Goal: Task Accomplishment & Management: Manage account settings

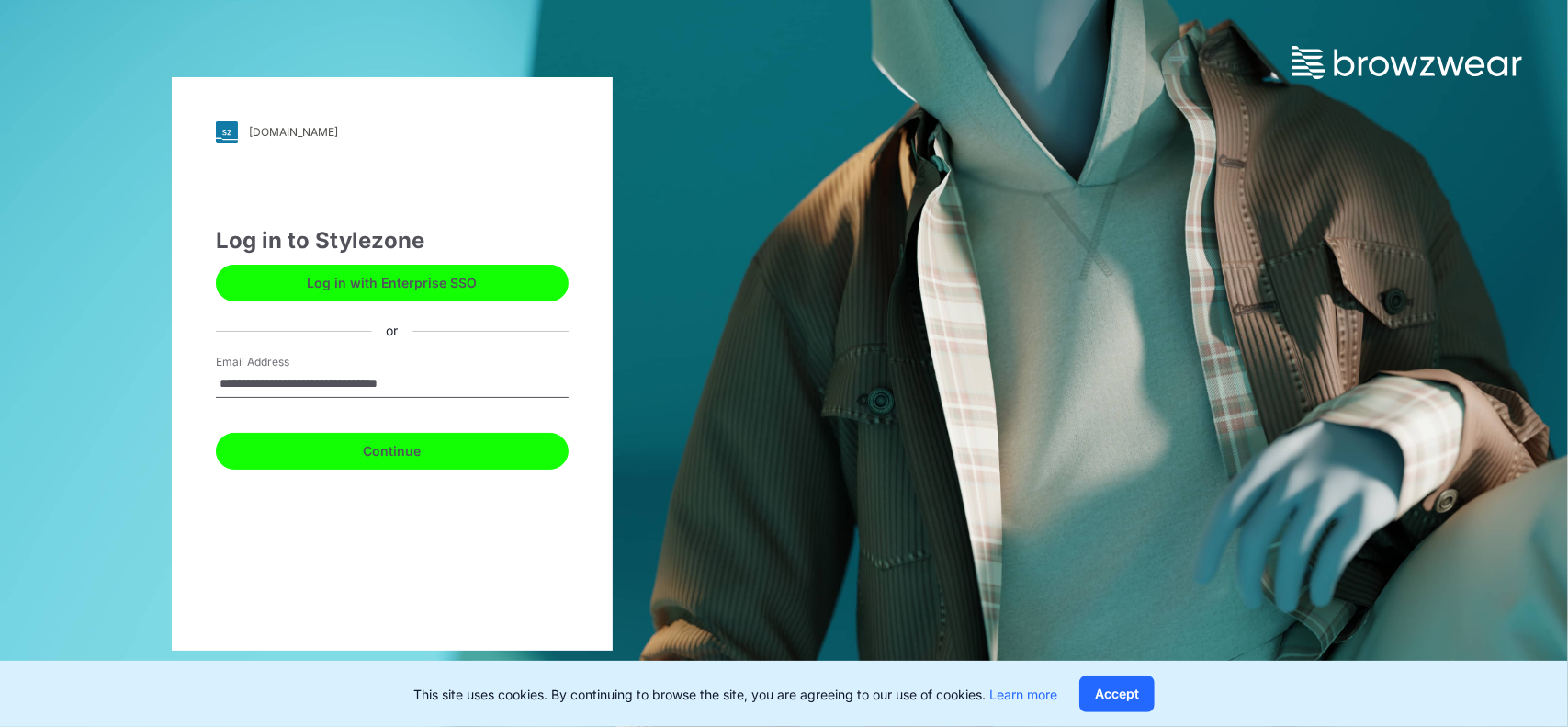
click at [360, 444] on button "Continue" at bounding box center [392, 451] width 353 height 37
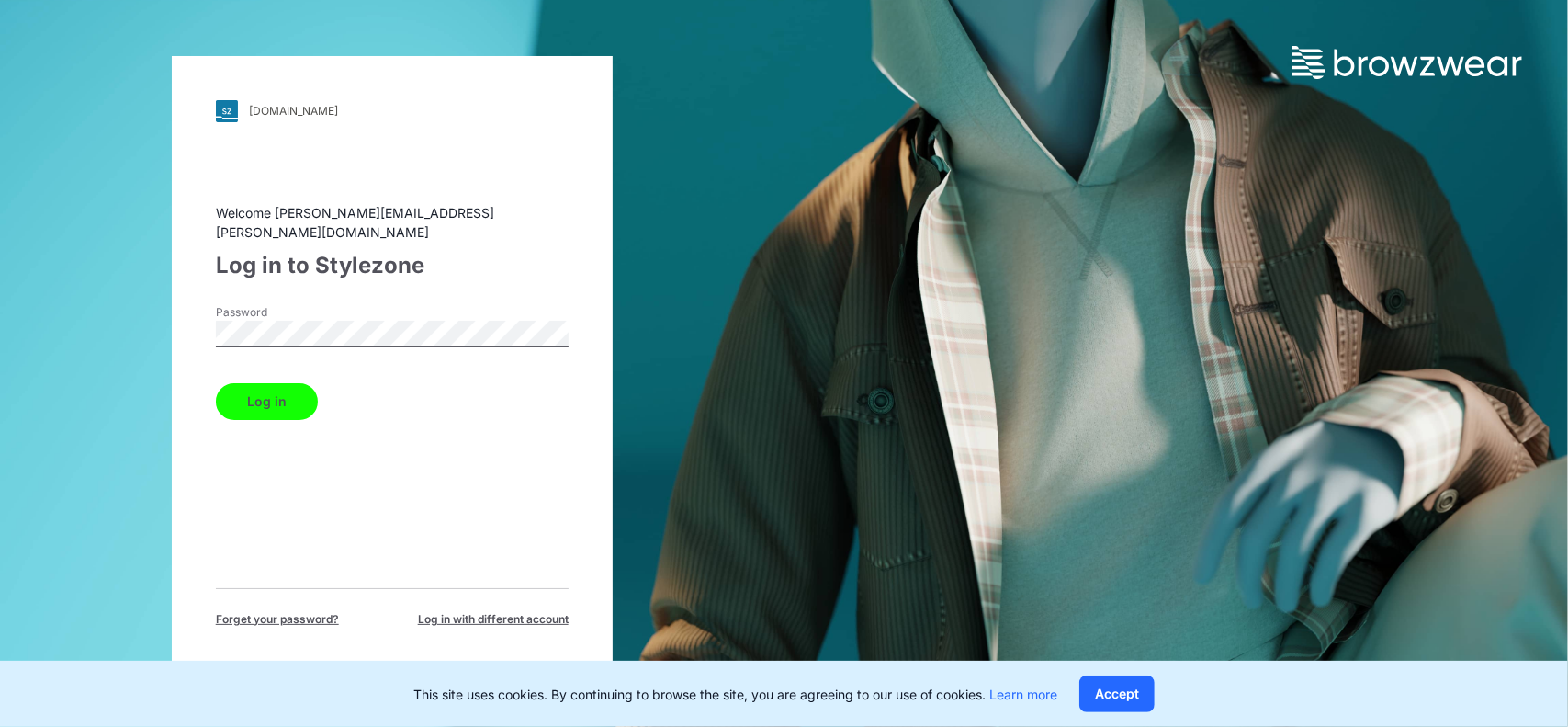
click at [264, 383] on button "Log in" at bounding box center [266, 401] width 102 height 37
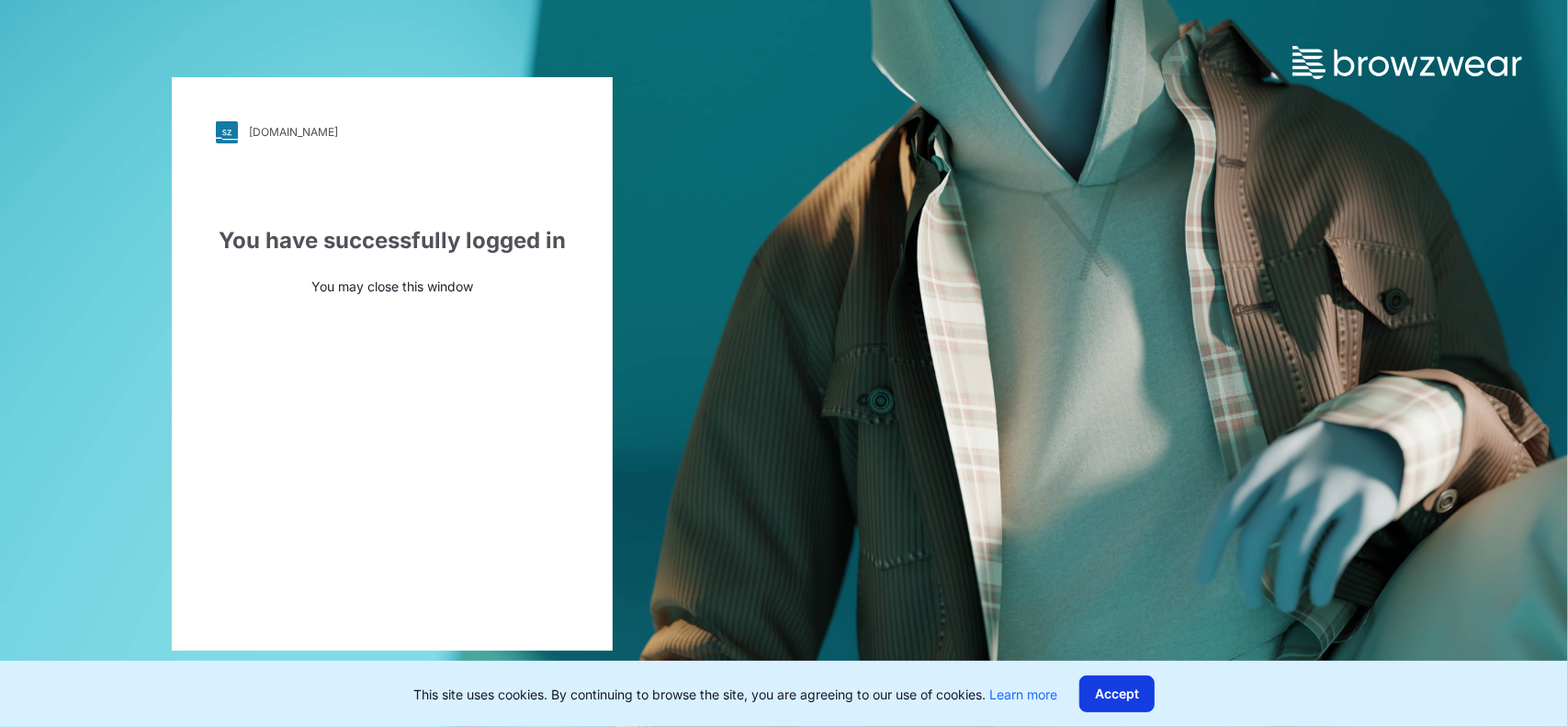
click at [1115, 692] on button "Accept" at bounding box center [1116, 693] width 75 height 37
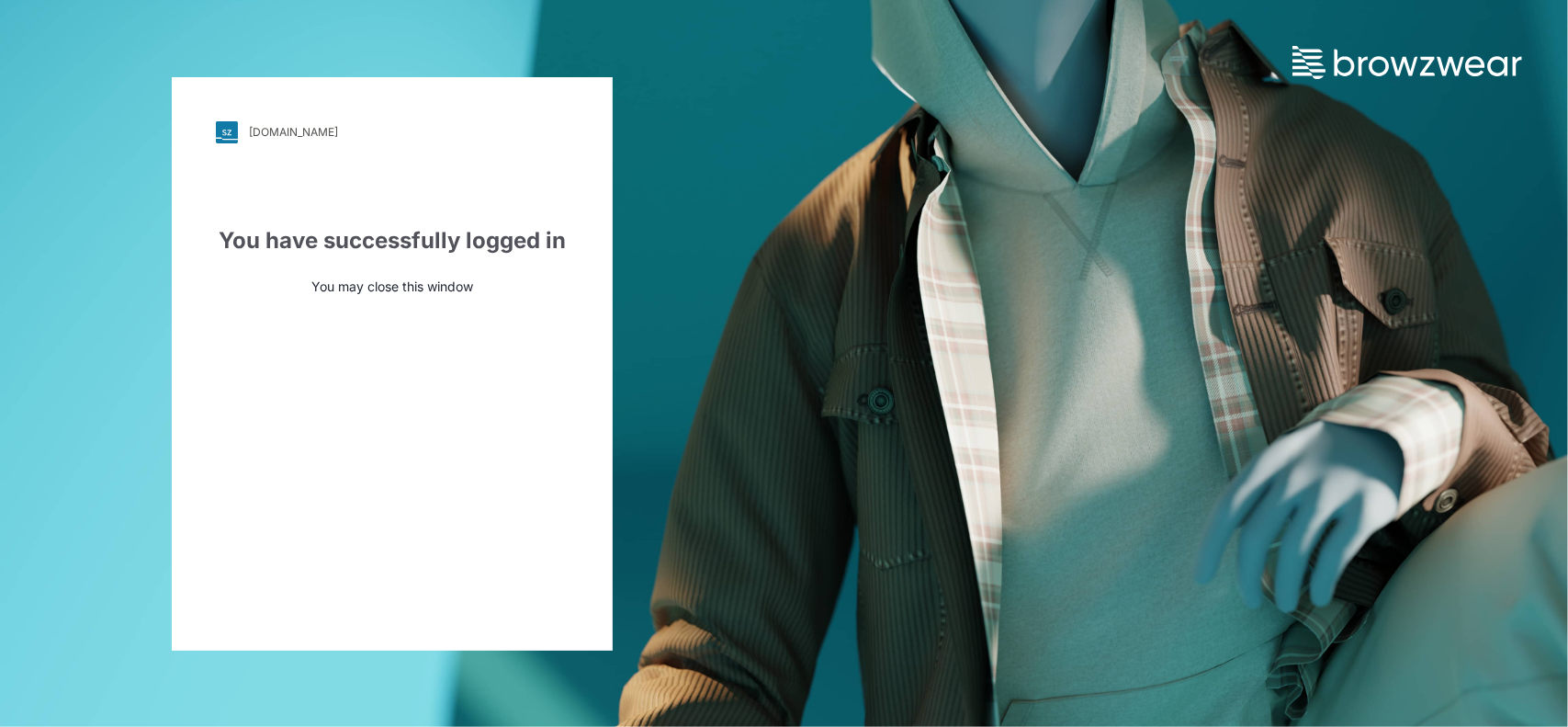
click at [261, 322] on div "[DOMAIN_NAME] Loading... You have successfully logged in You may close this win…" at bounding box center [392, 364] width 440 height 574
click at [1350, 55] on img at bounding box center [1407, 62] width 230 height 33
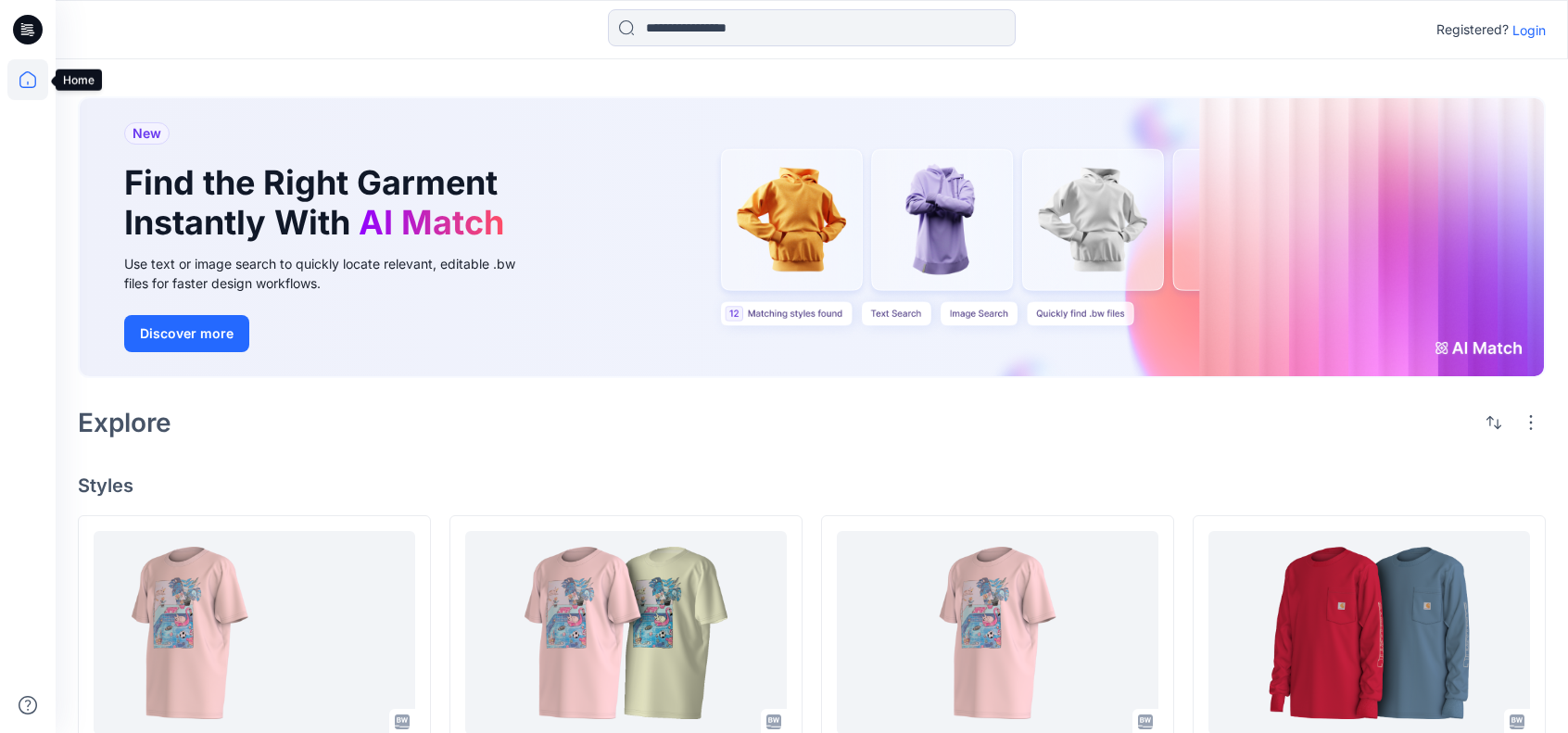
click at [20, 77] on icon at bounding box center [28, 80] width 17 height 17
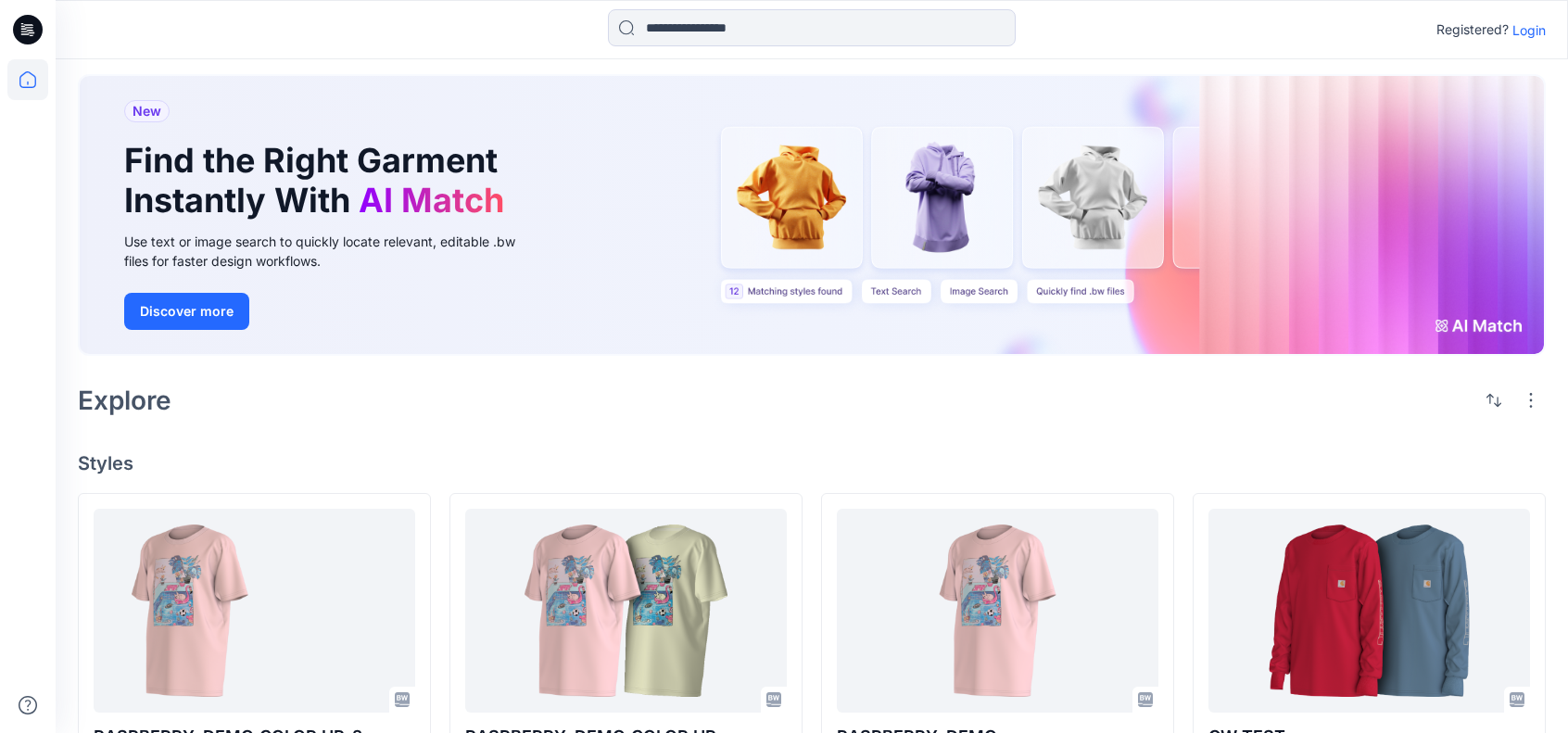
scroll to position [102, 0]
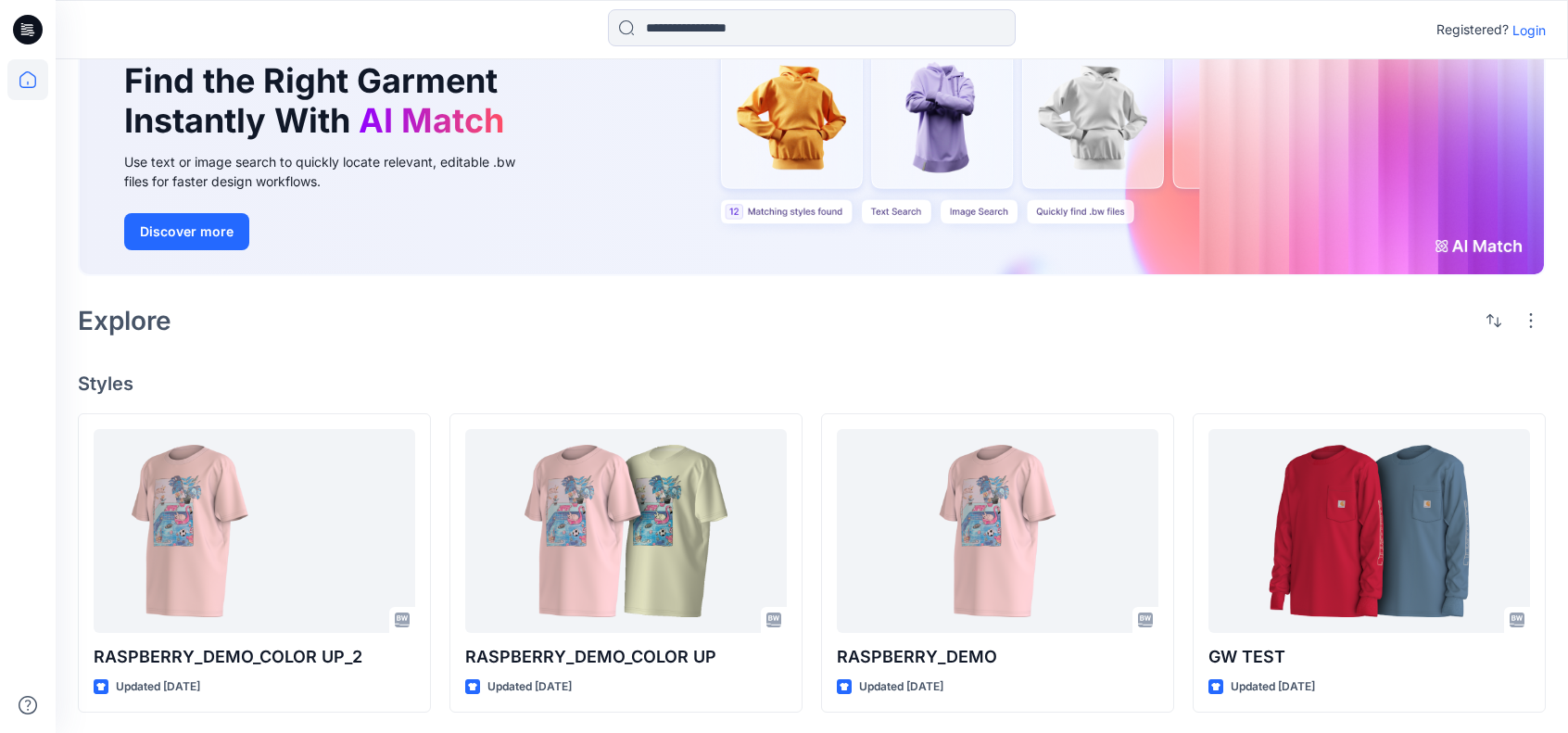
click at [1535, 25] on p "Login" at bounding box center [1528, 29] width 33 height 19
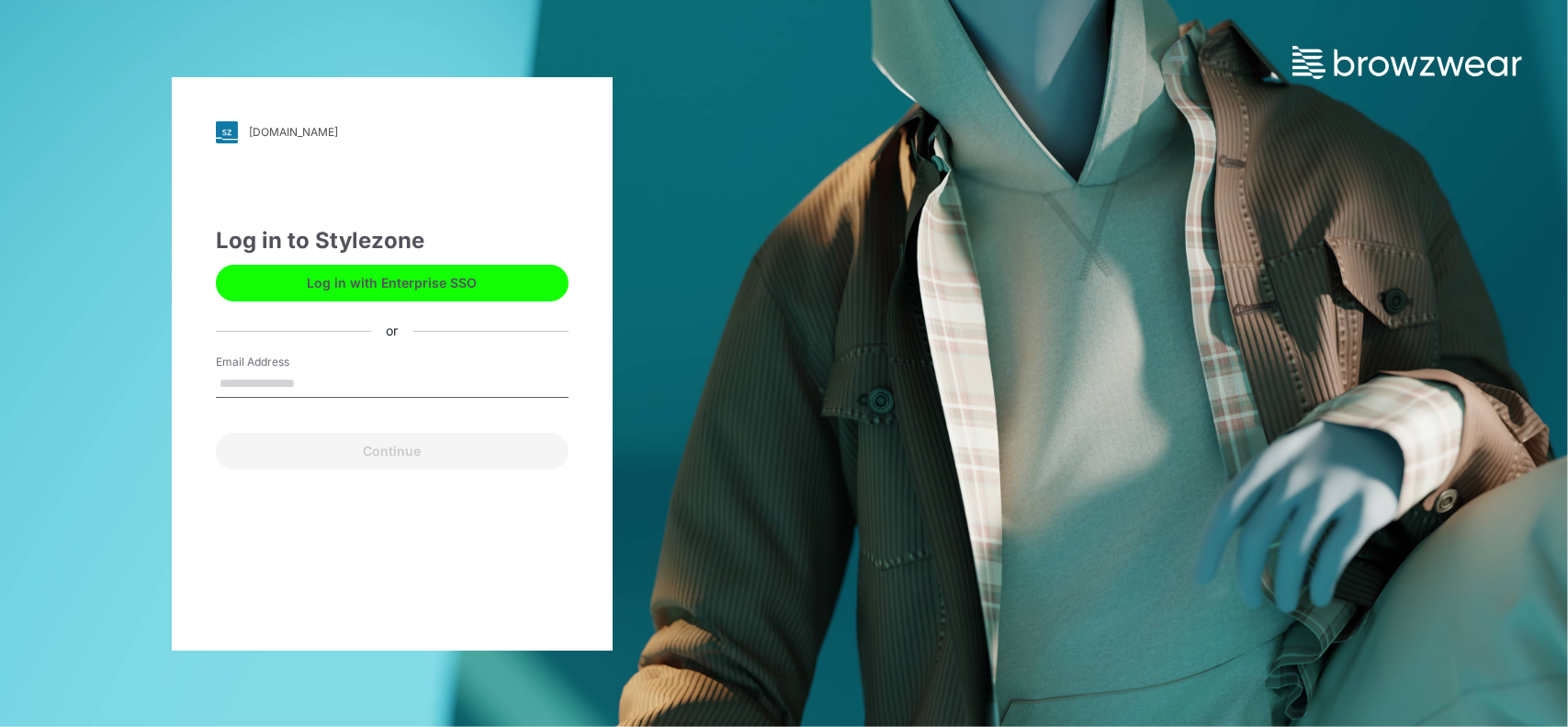
click at [345, 381] on input "Email Address" at bounding box center [392, 383] width 353 height 27
type input "**********"
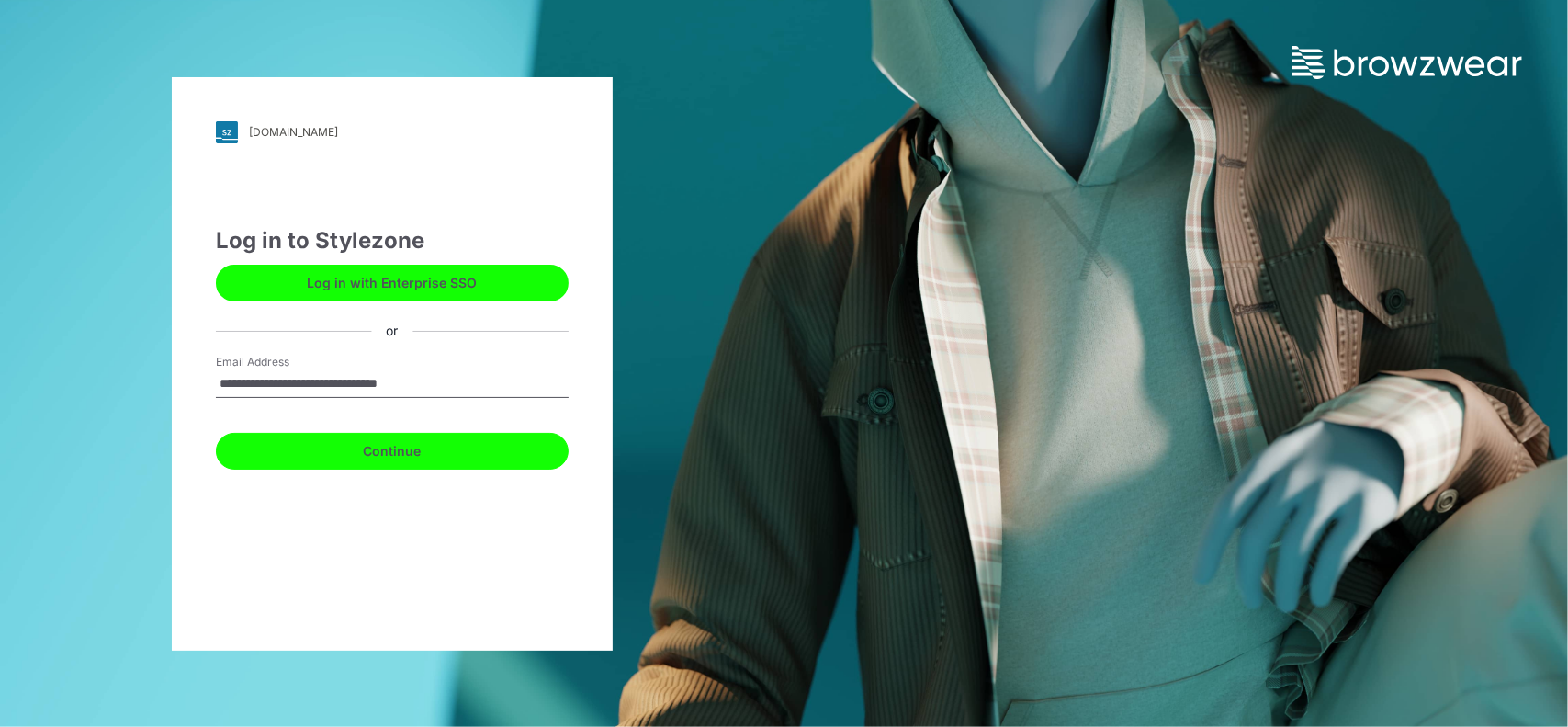
click at [373, 445] on button "Continue" at bounding box center [392, 451] width 353 height 37
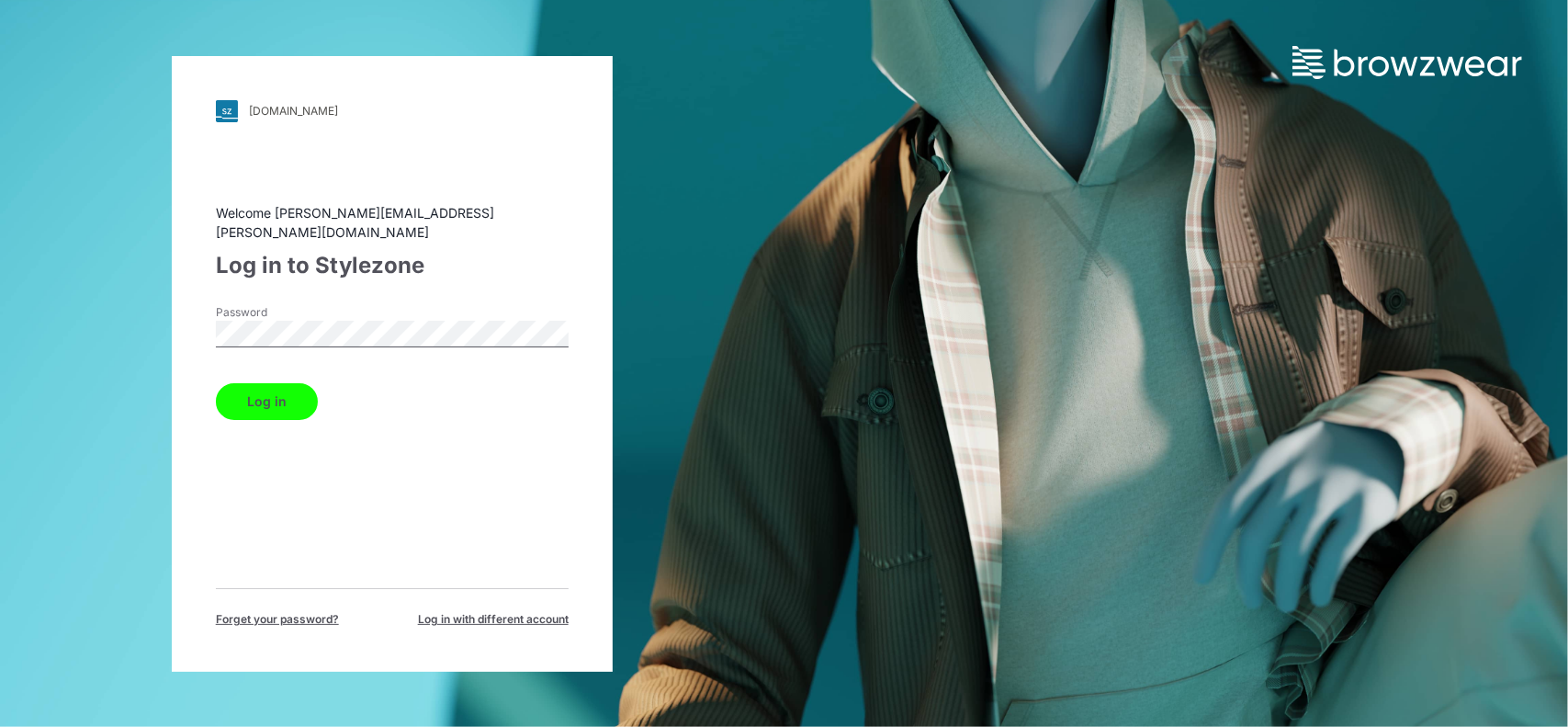
click at [301, 391] on button "Log in" at bounding box center [266, 401] width 102 height 37
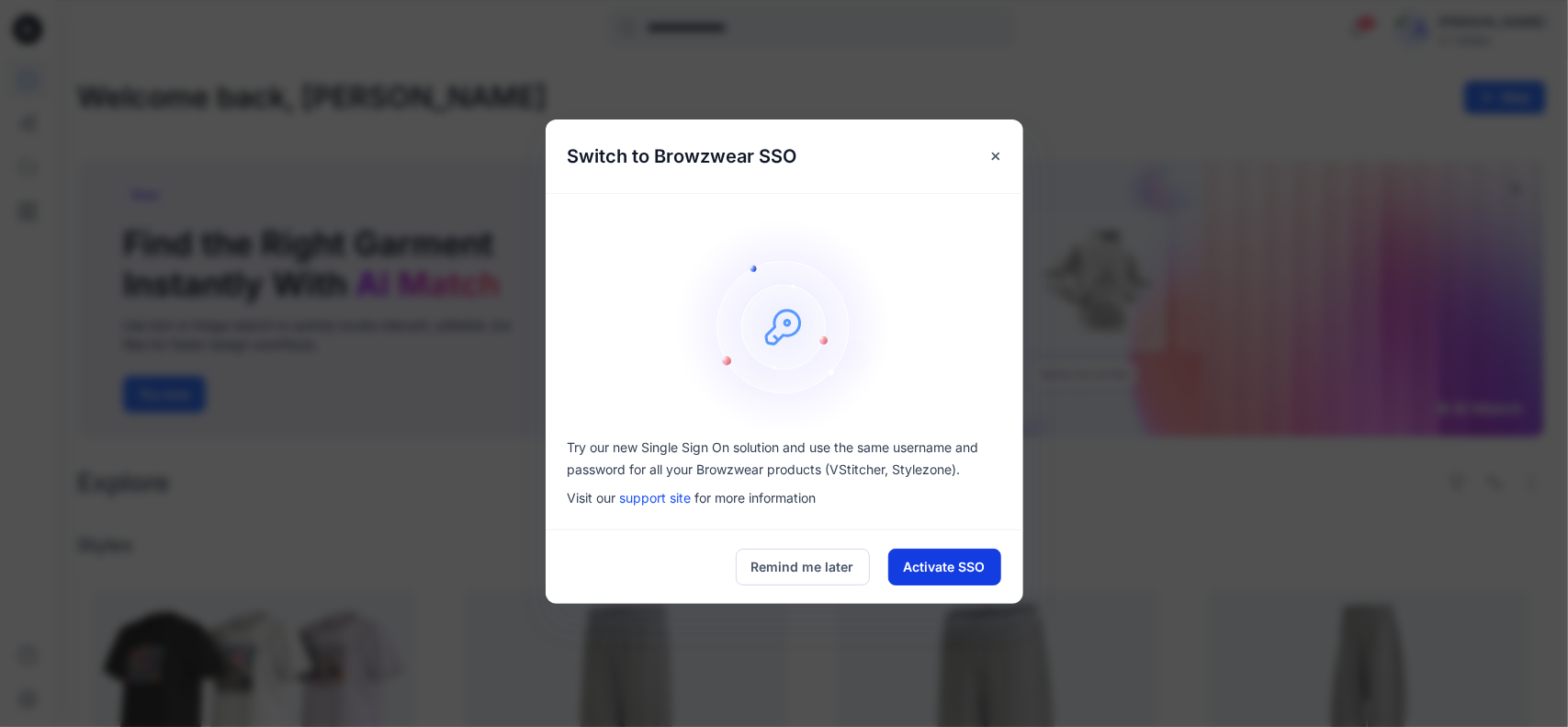
click at [965, 564] on button "Activate SSO" at bounding box center [945, 567] width 113 height 37
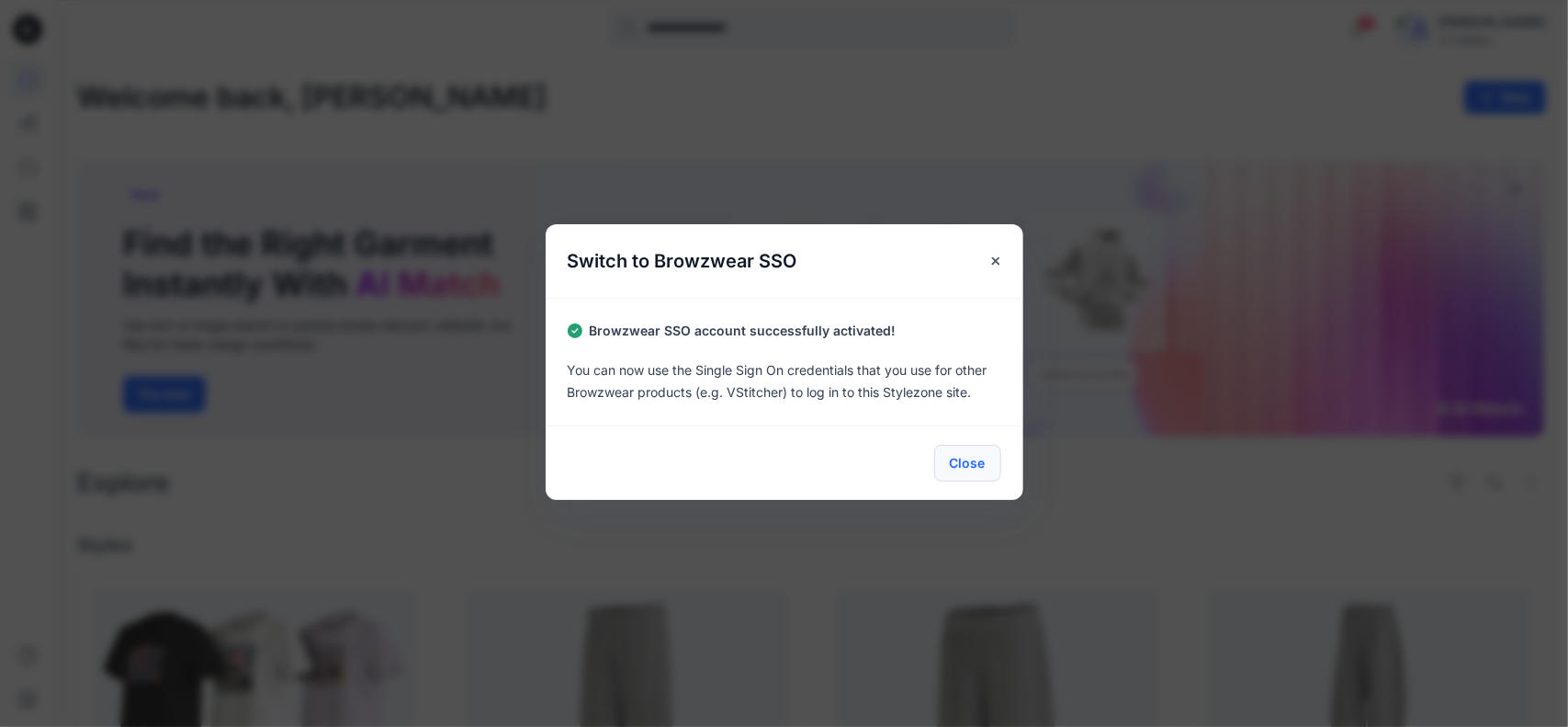
click at [969, 456] on button "Close" at bounding box center [967, 462] width 67 height 37
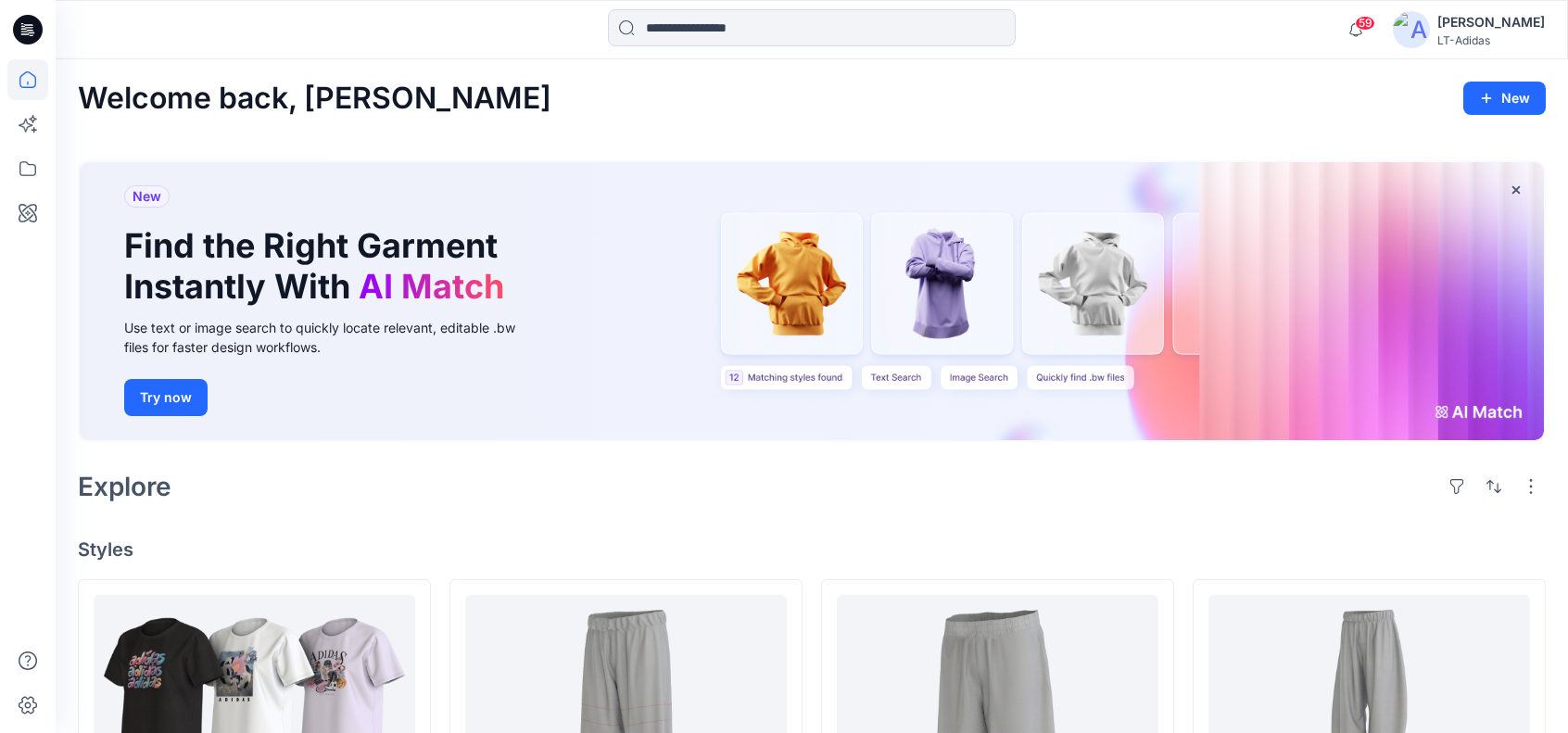
click at [797, 496] on div "Explore" at bounding box center [812, 486] width 1468 height 45
click at [24, 172] on icon at bounding box center [28, 168] width 41 height 41
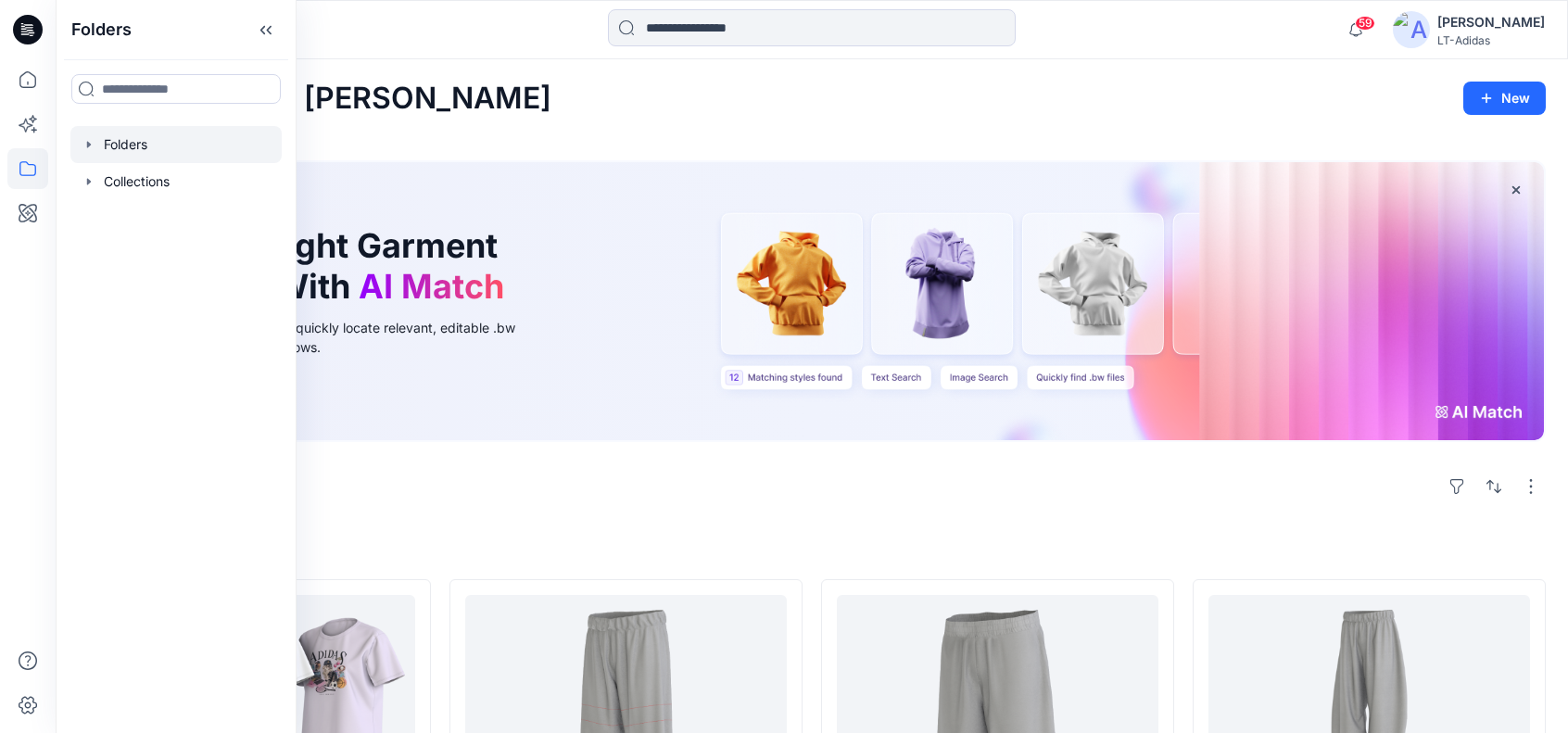
click at [126, 145] on div at bounding box center [176, 144] width 211 height 37
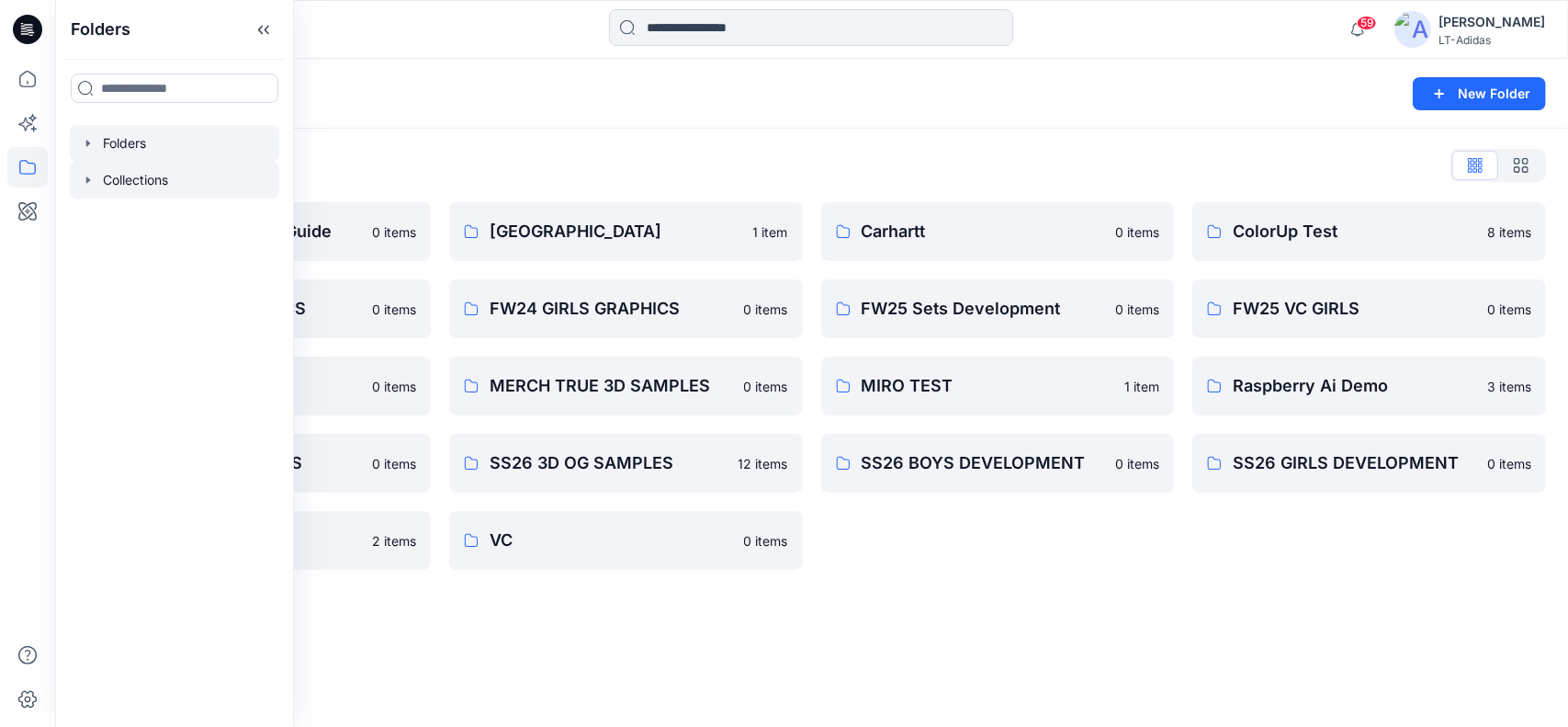
click at [126, 176] on div at bounding box center [174, 180] width 209 height 37
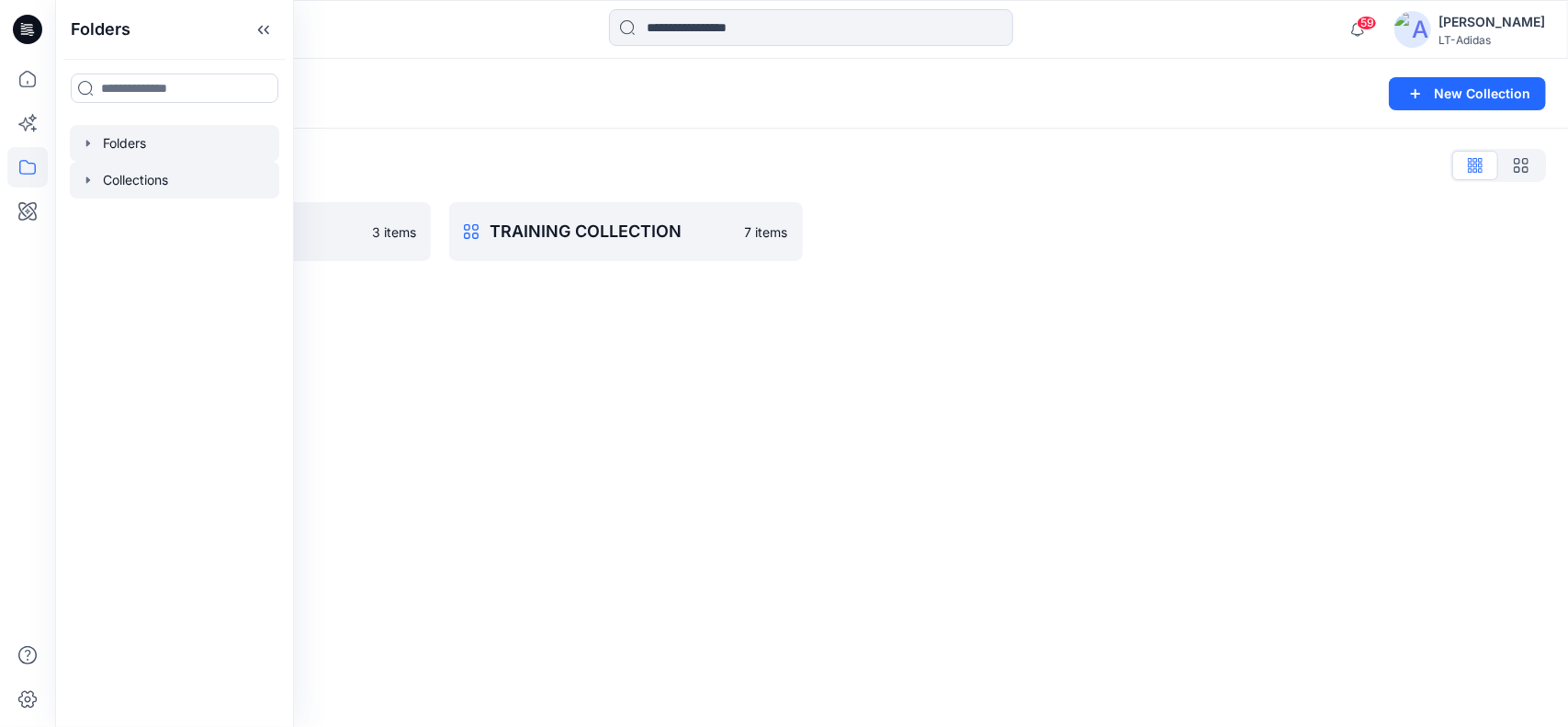
click at [136, 140] on div at bounding box center [174, 143] width 209 height 37
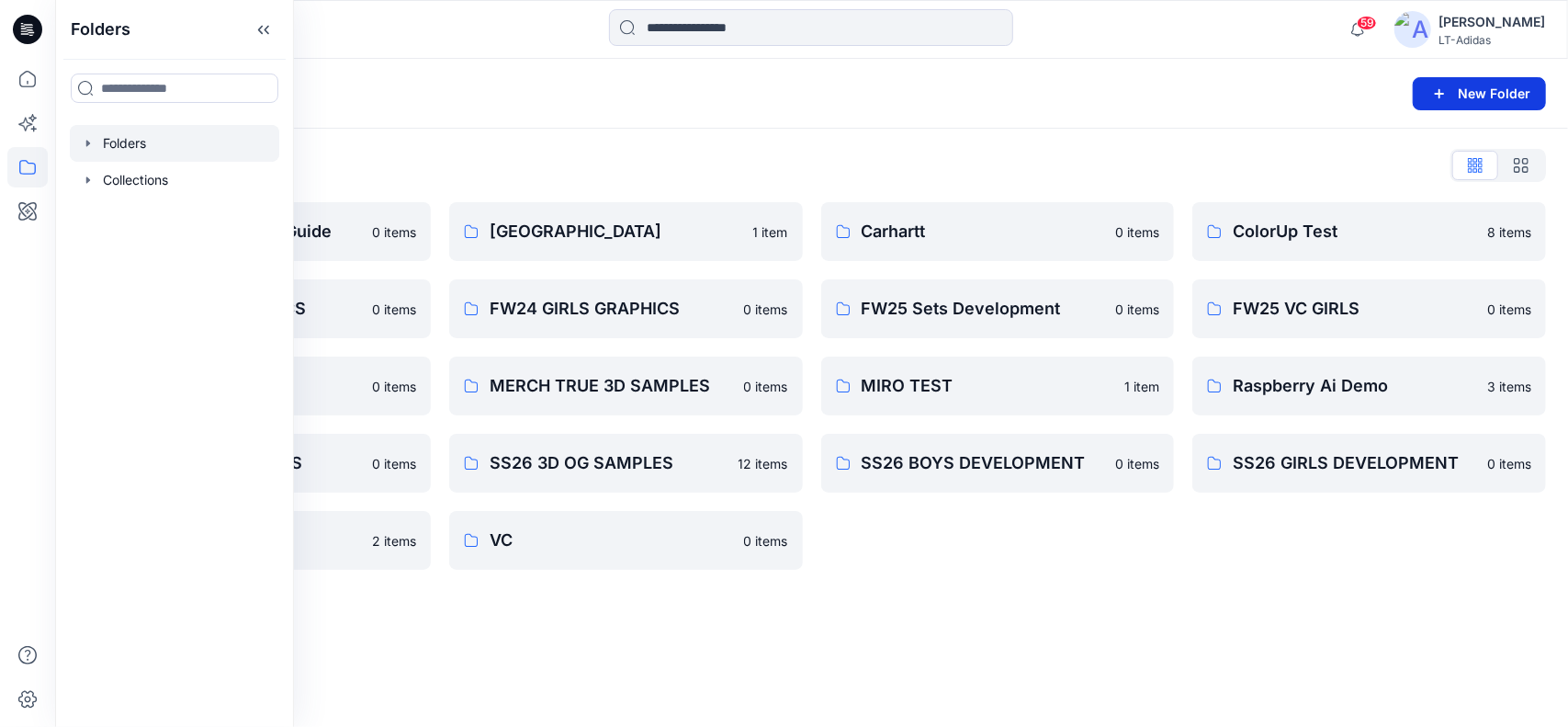
click at [1498, 93] on button "New Folder" at bounding box center [1479, 93] width 133 height 33
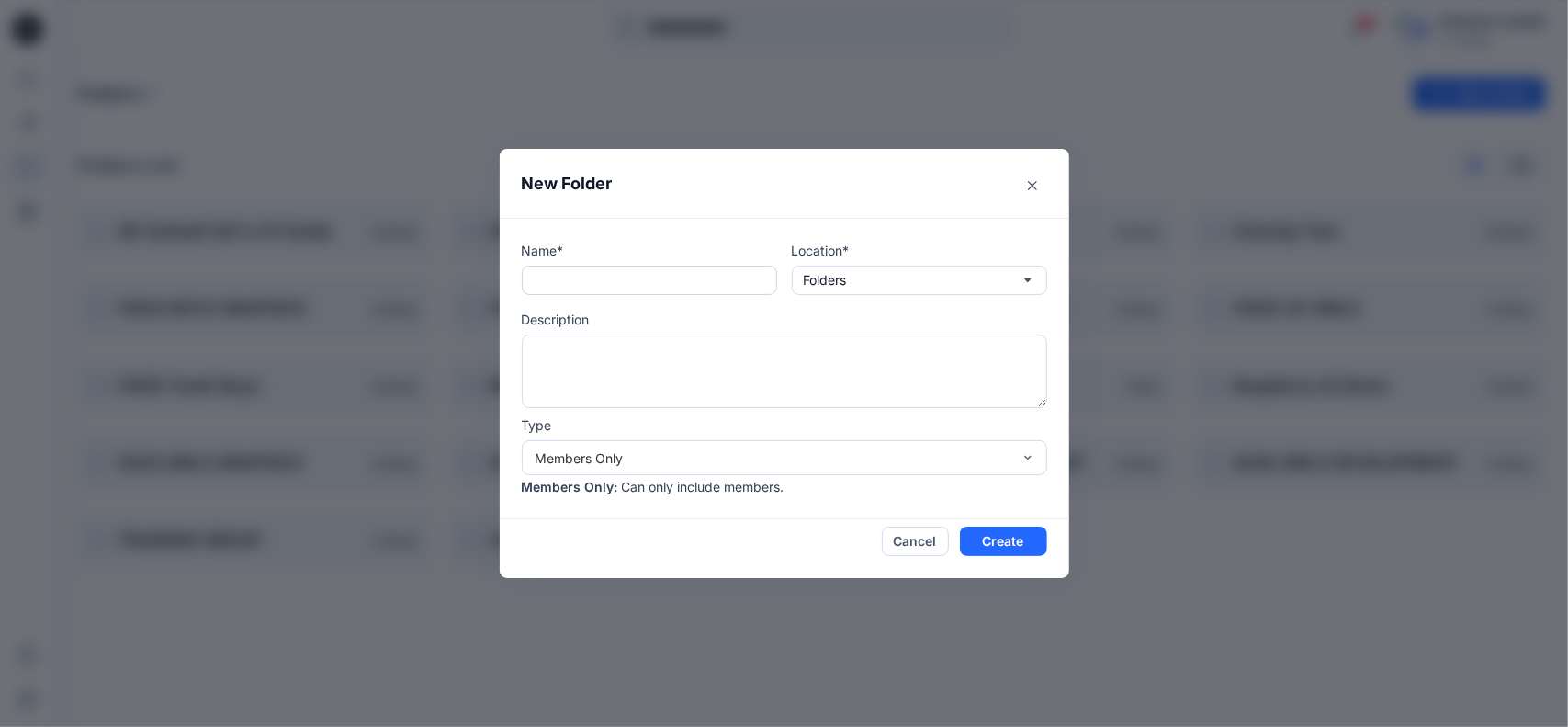
click at [629, 275] on input "text" at bounding box center [648, 280] width 255 height 29
type input "*"
type input "**********"
click at [1005, 546] on button "Create" at bounding box center [1003, 541] width 88 height 29
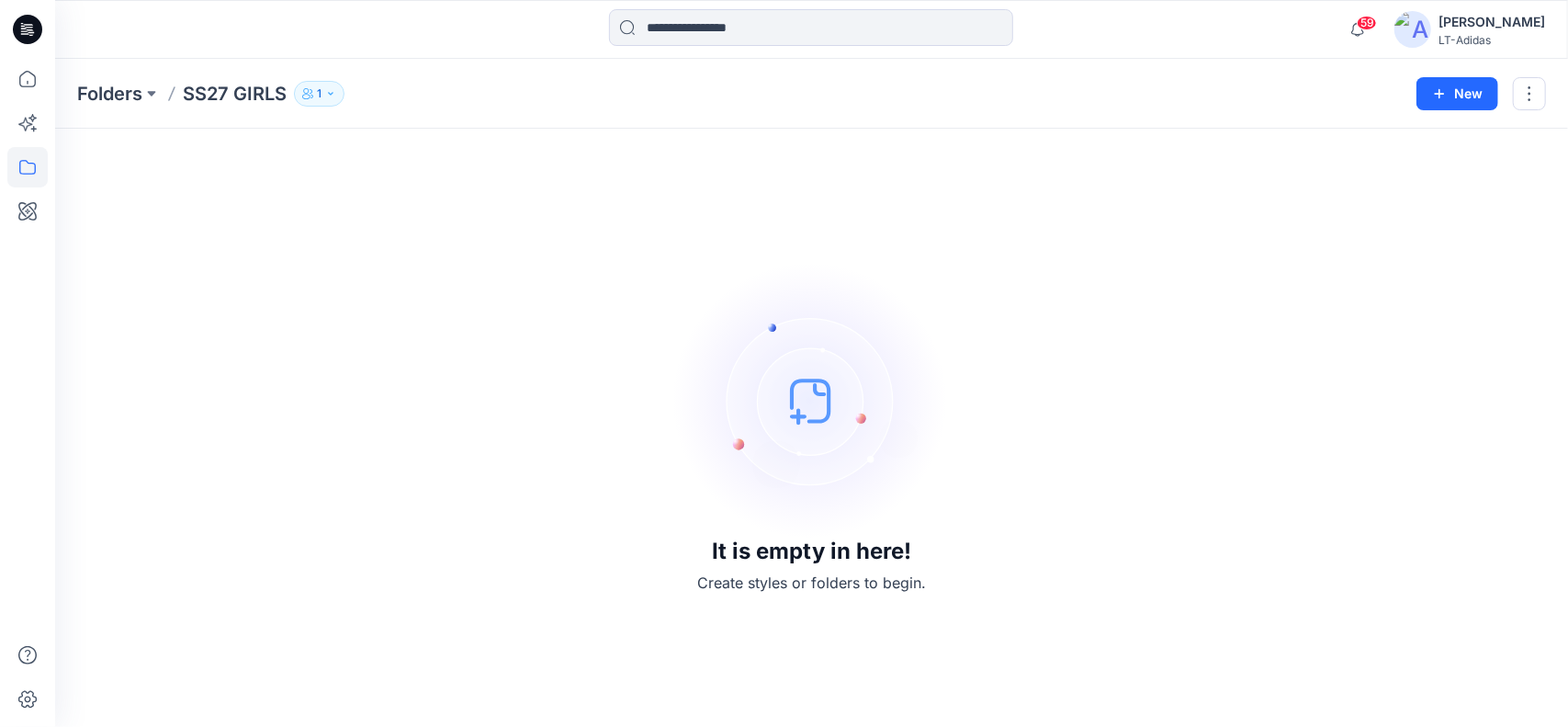
click at [320, 94] on p "1" at bounding box center [319, 93] width 5 height 20
click at [544, 148] on icon "Manage Users" at bounding box center [541, 146] width 15 height 15
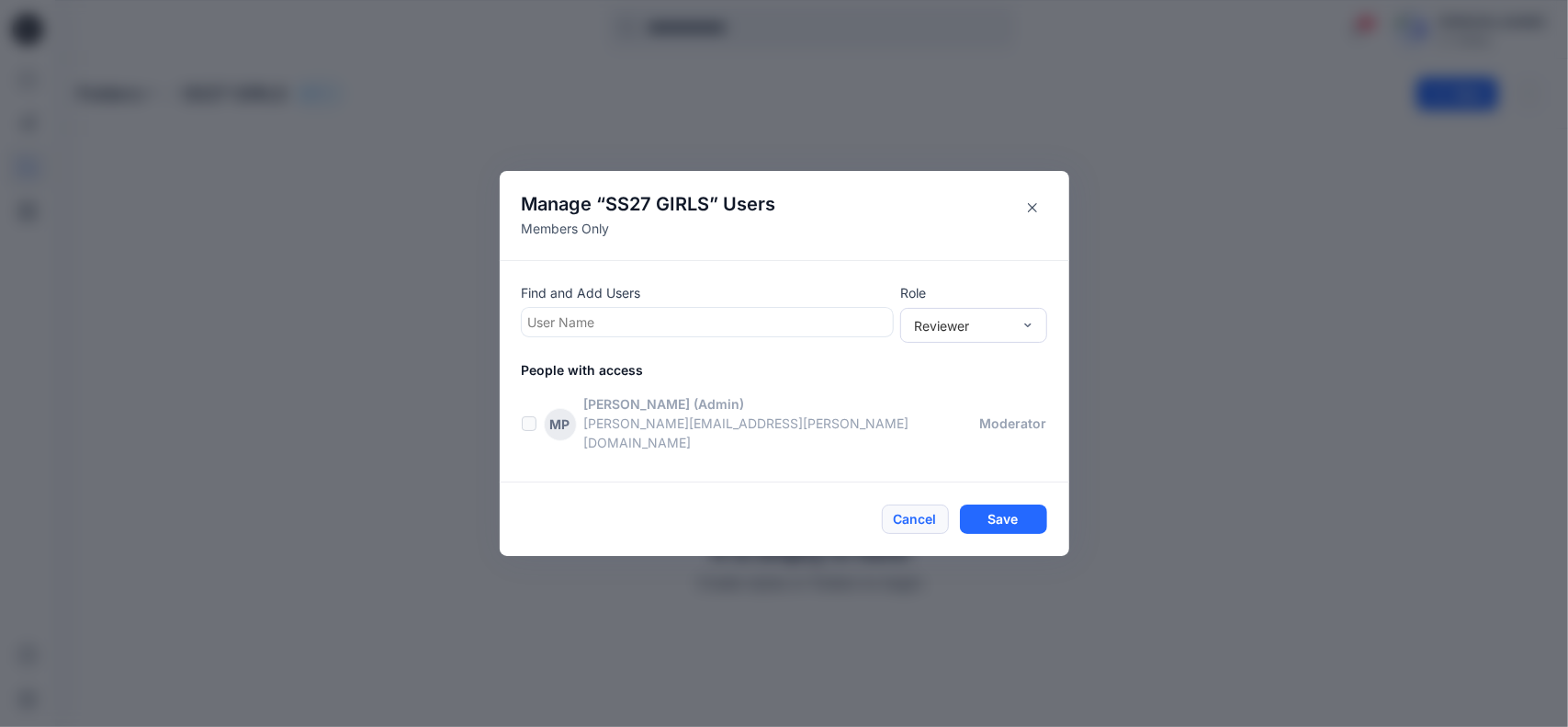
click at [928, 506] on button "Cancel" at bounding box center [915, 519] width 67 height 29
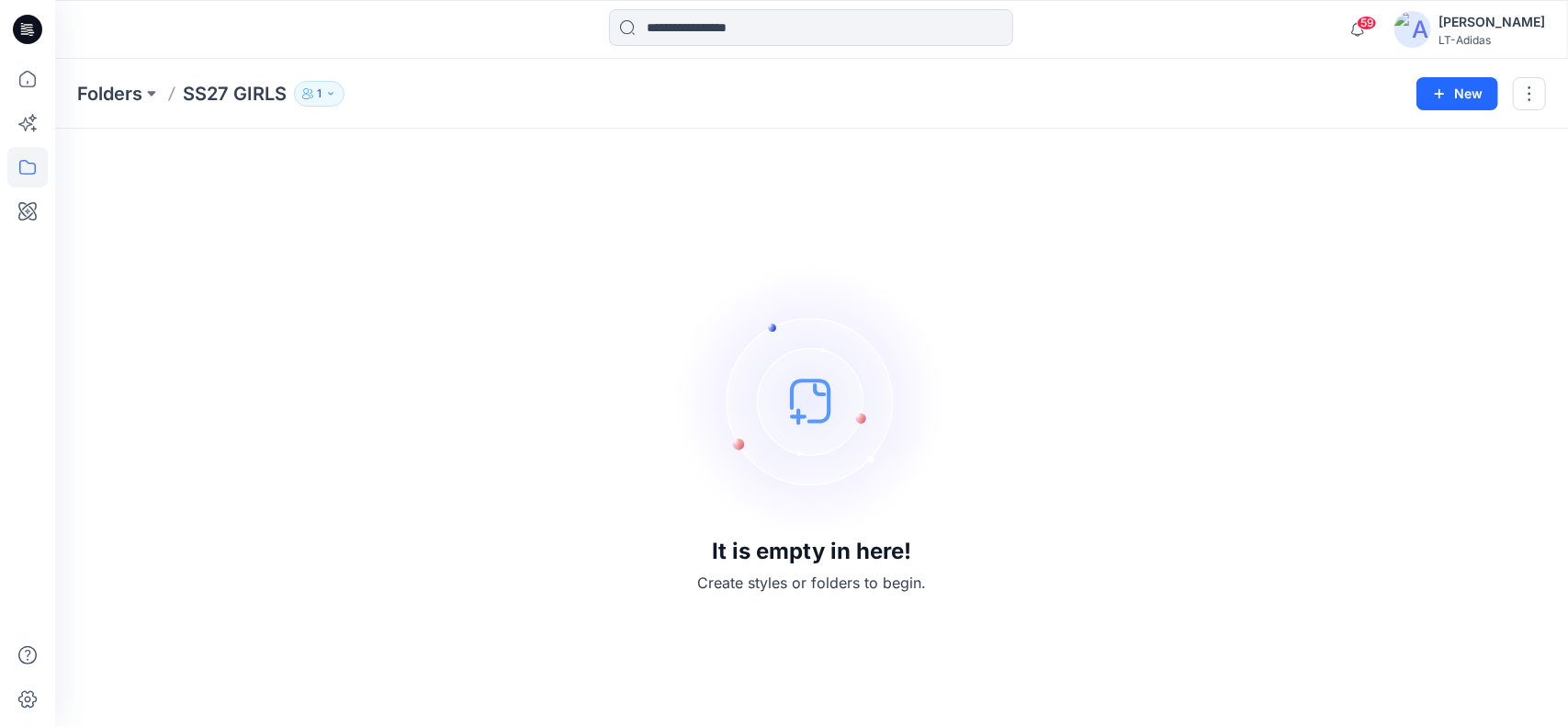
click at [435, 333] on div "It is empty in here! Create styles or folders to begin." at bounding box center [811, 428] width 1468 height 554
click at [535, 343] on div "It is empty in here! Create styles or folders to begin." at bounding box center [811, 428] width 1468 height 554
click at [26, 169] on icon at bounding box center [27, 167] width 40 height 40
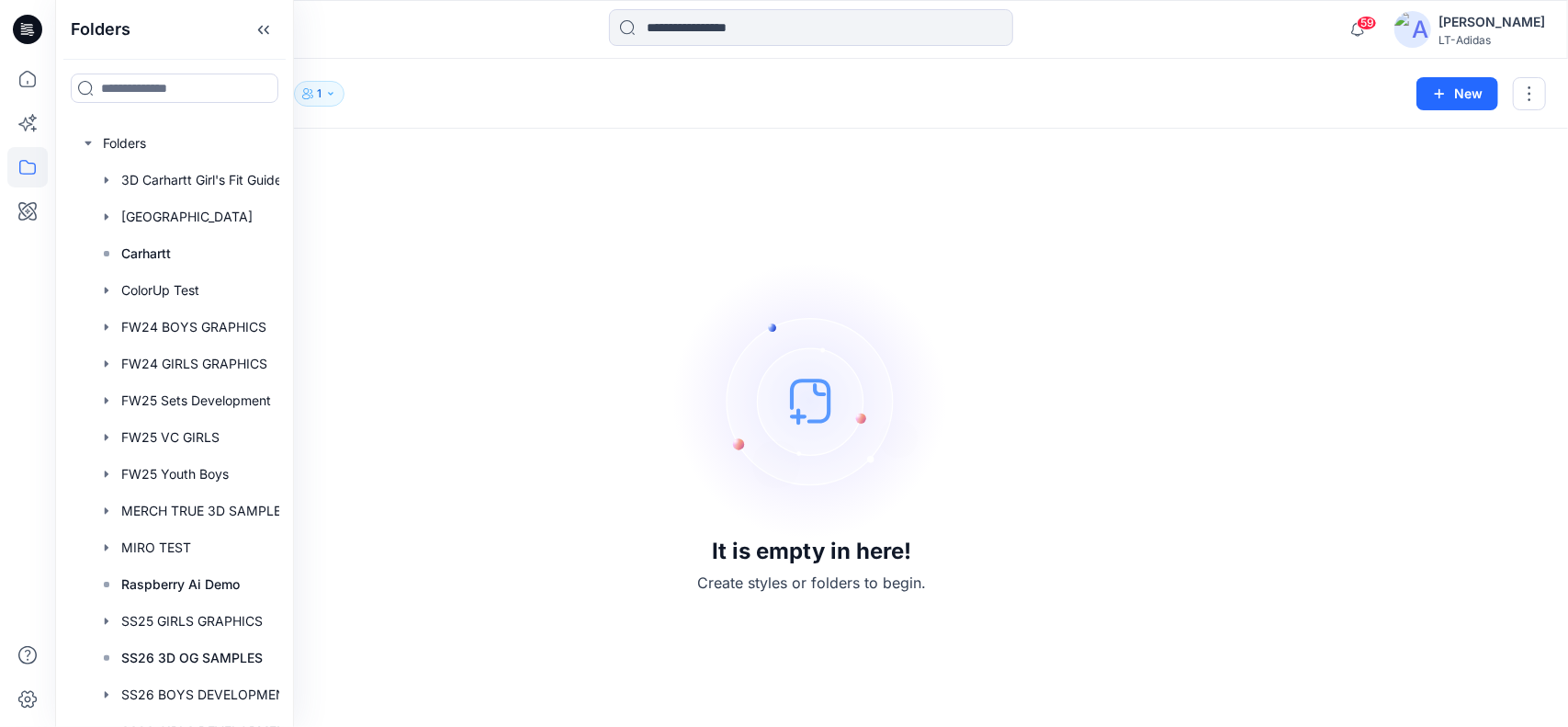
click at [713, 304] on img at bounding box center [811, 400] width 276 height 276
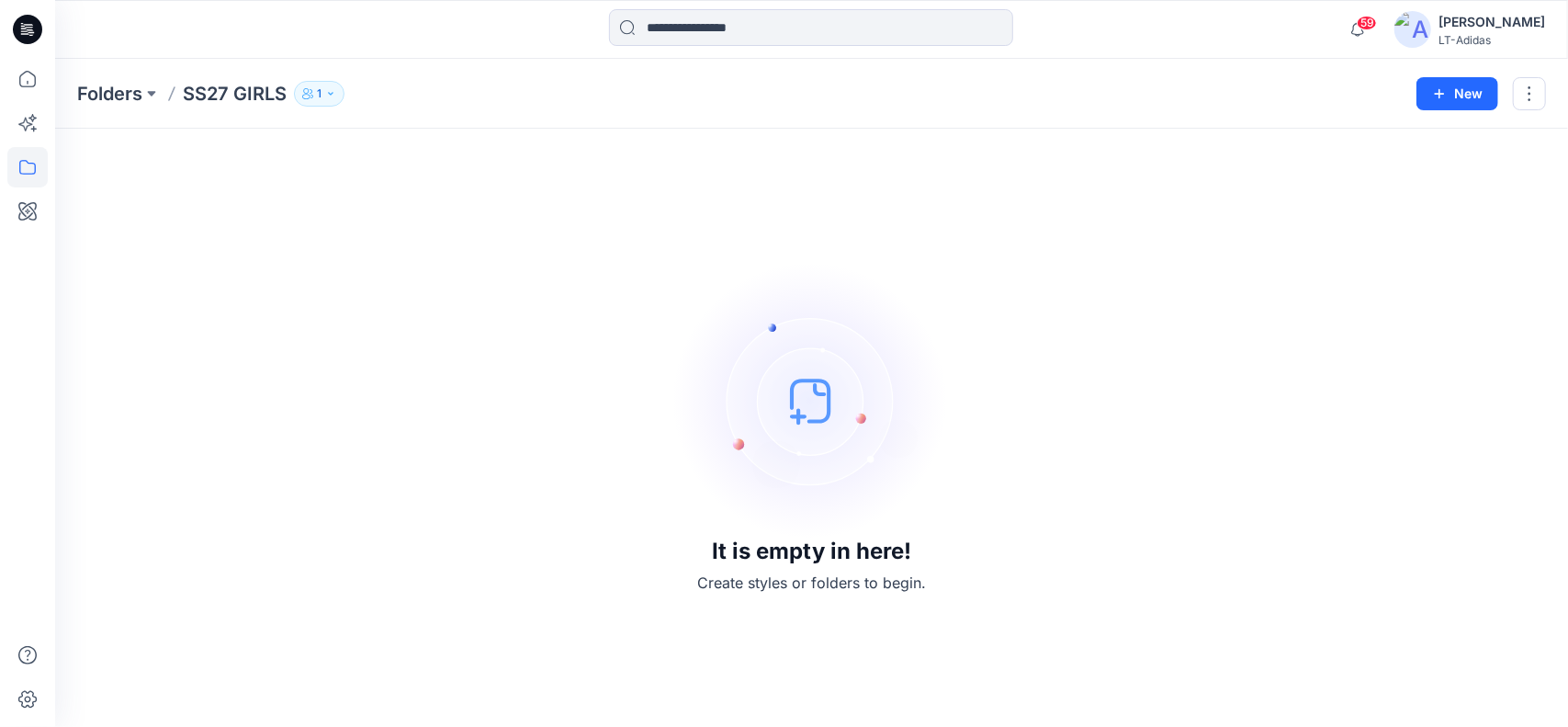
drag, startPoint x: 230, startPoint y: 90, endPoint x: 1357, endPoint y: 303, distance: 1147.0
click at [1355, 307] on div "It is empty in here! Create styles or folders to begin." at bounding box center [811, 428] width 1468 height 554
click at [1532, 93] on button "button" at bounding box center [1528, 93] width 33 height 33
click at [1394, 133] on p "Edit" at bounding box center [1389, 137] width 23 height 19
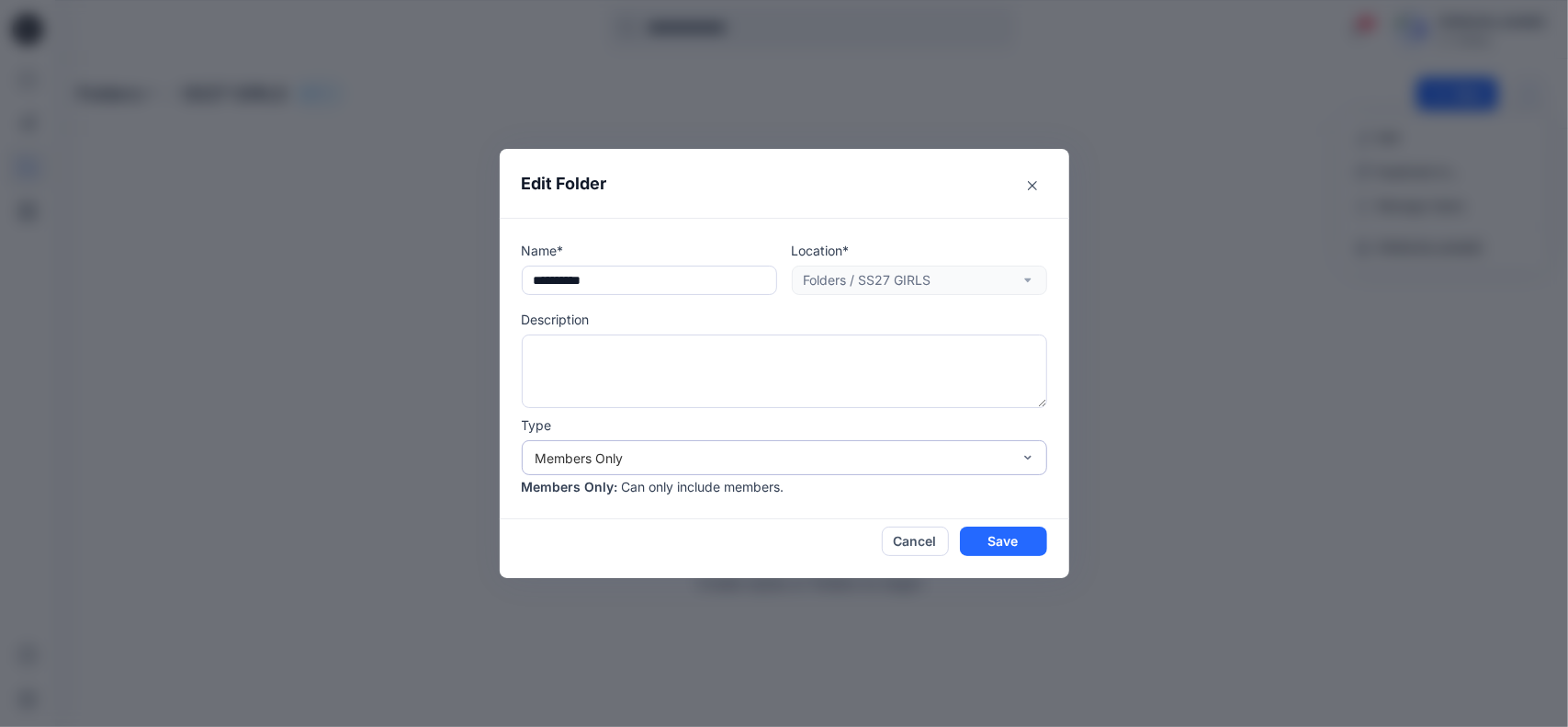
click at [729, 462] on div "Members Only" at bounding box center [773, 458] width 475 height 19
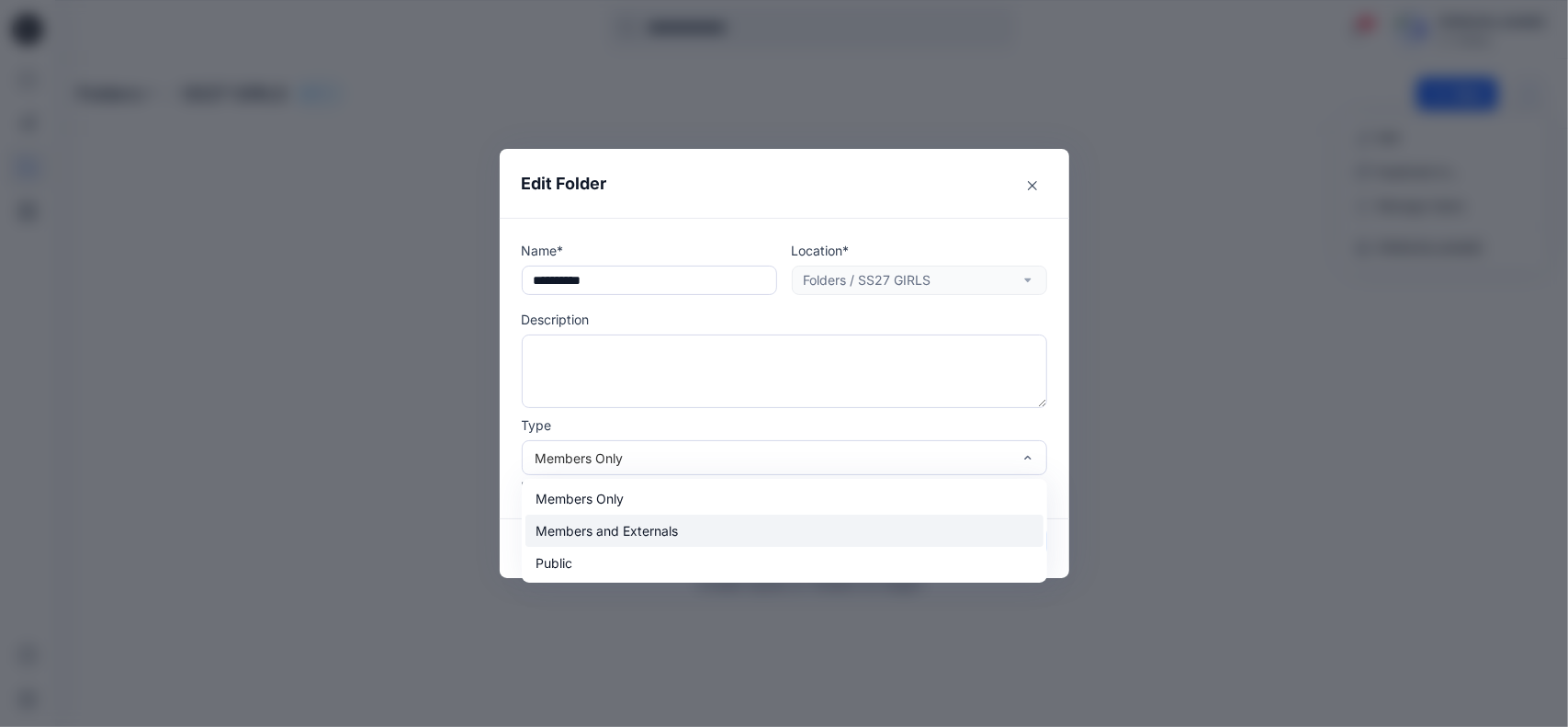
click at [682, 528] on div "Members and Externals" at bounding box center [784, 530] width 518 height 32
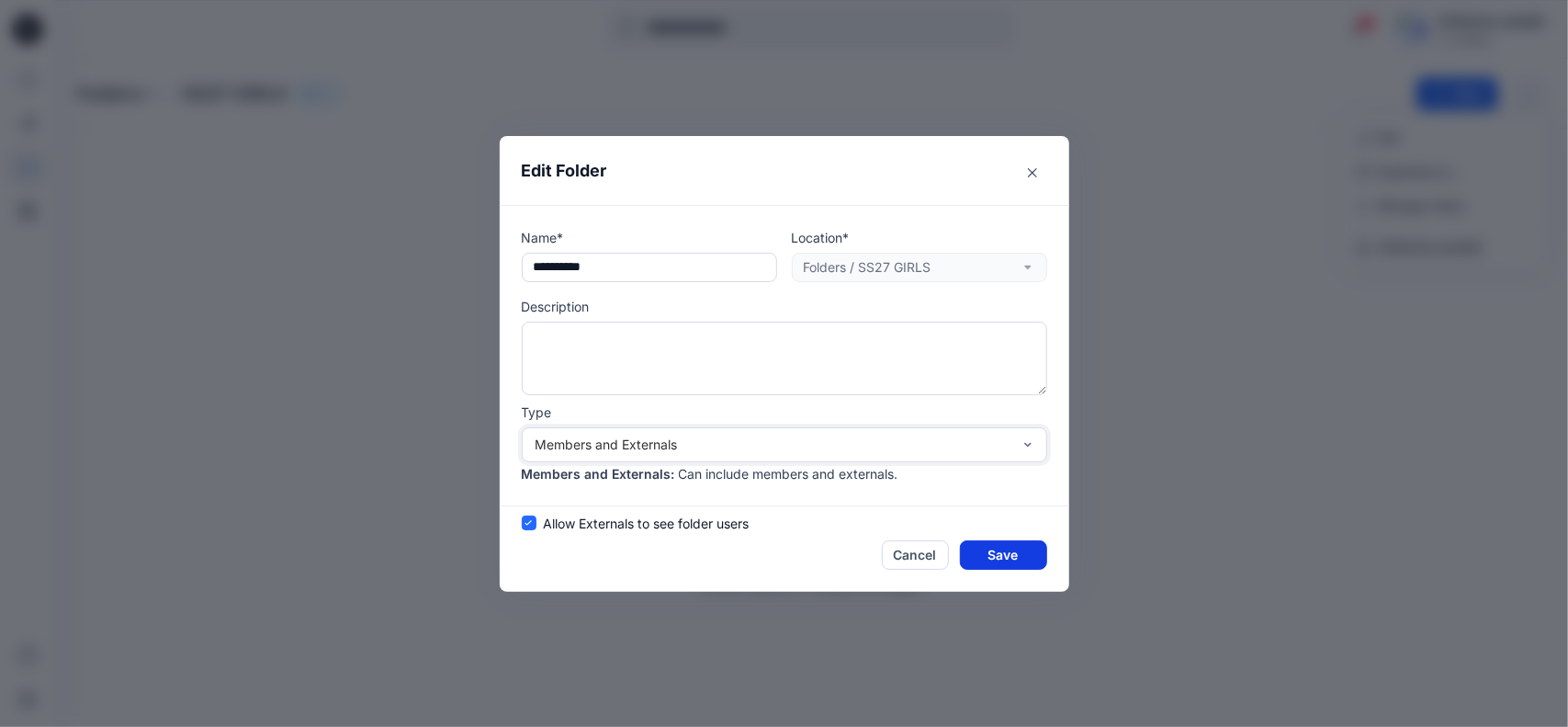
click at [1009, 554] on button "Save" at bounding box center [1003, 555] width 88 height 29
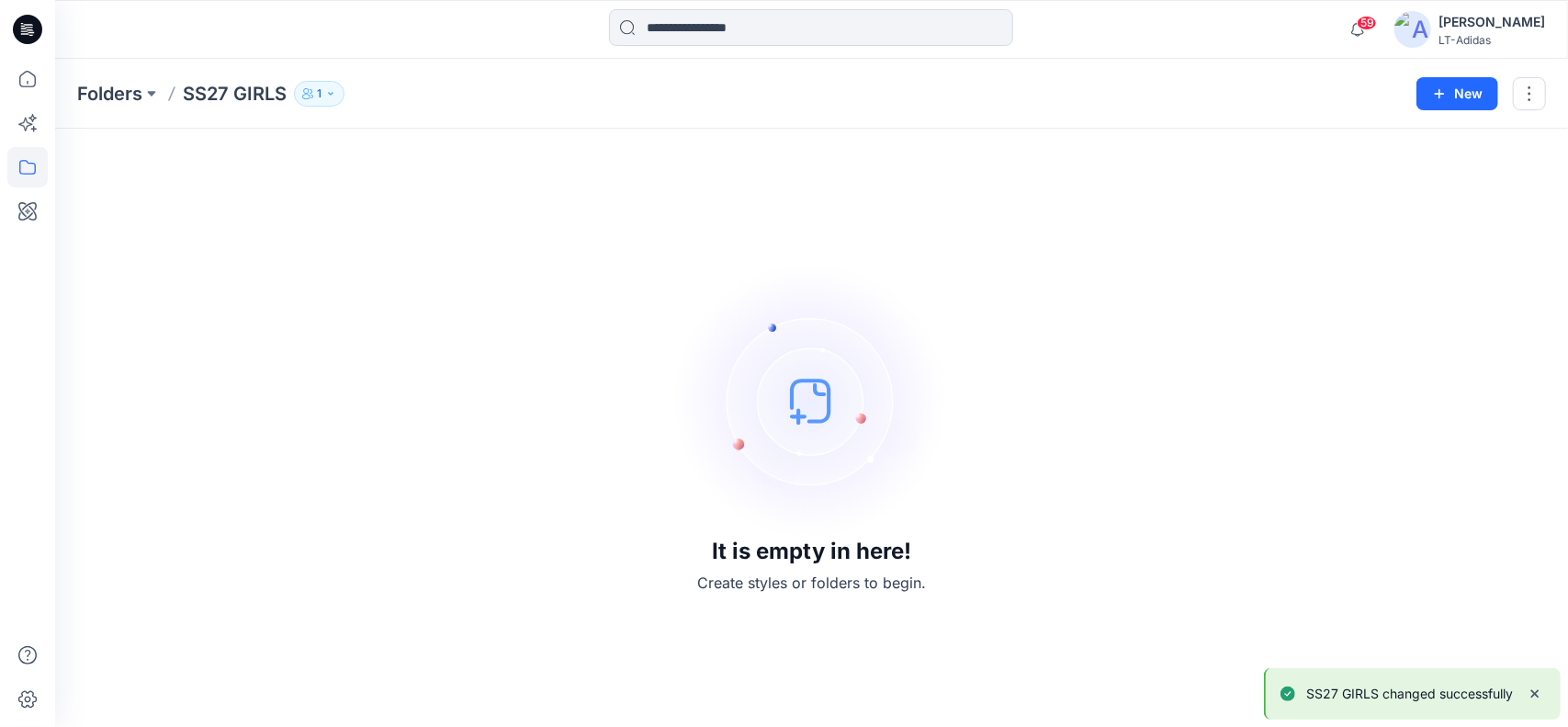
click at [1230, 552] on div "It is empty in here! Create styles or folders to begin." at bounding box center [811, 428] width 1468 height 554
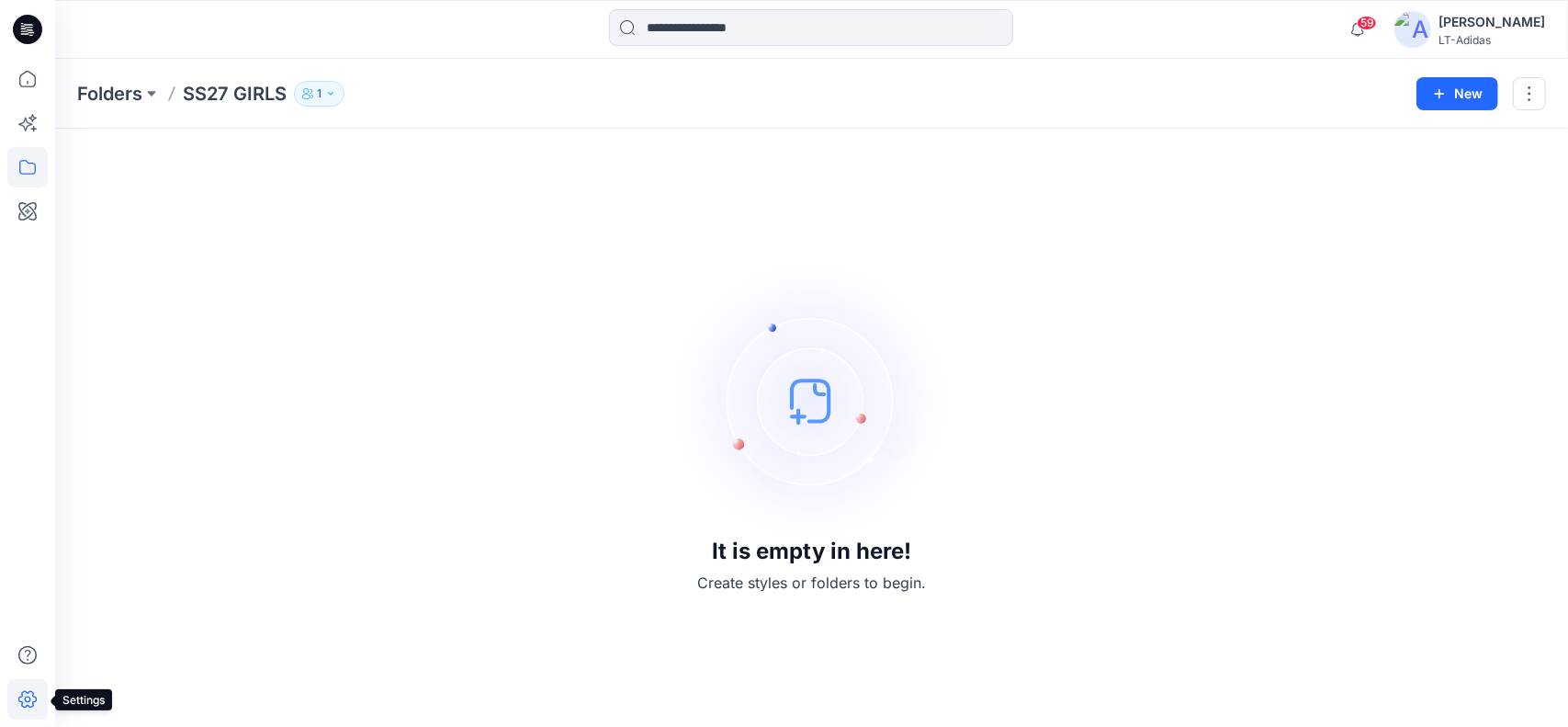
click at [20, 692] on icon at bounding box center [27, 699] width 40 height 40
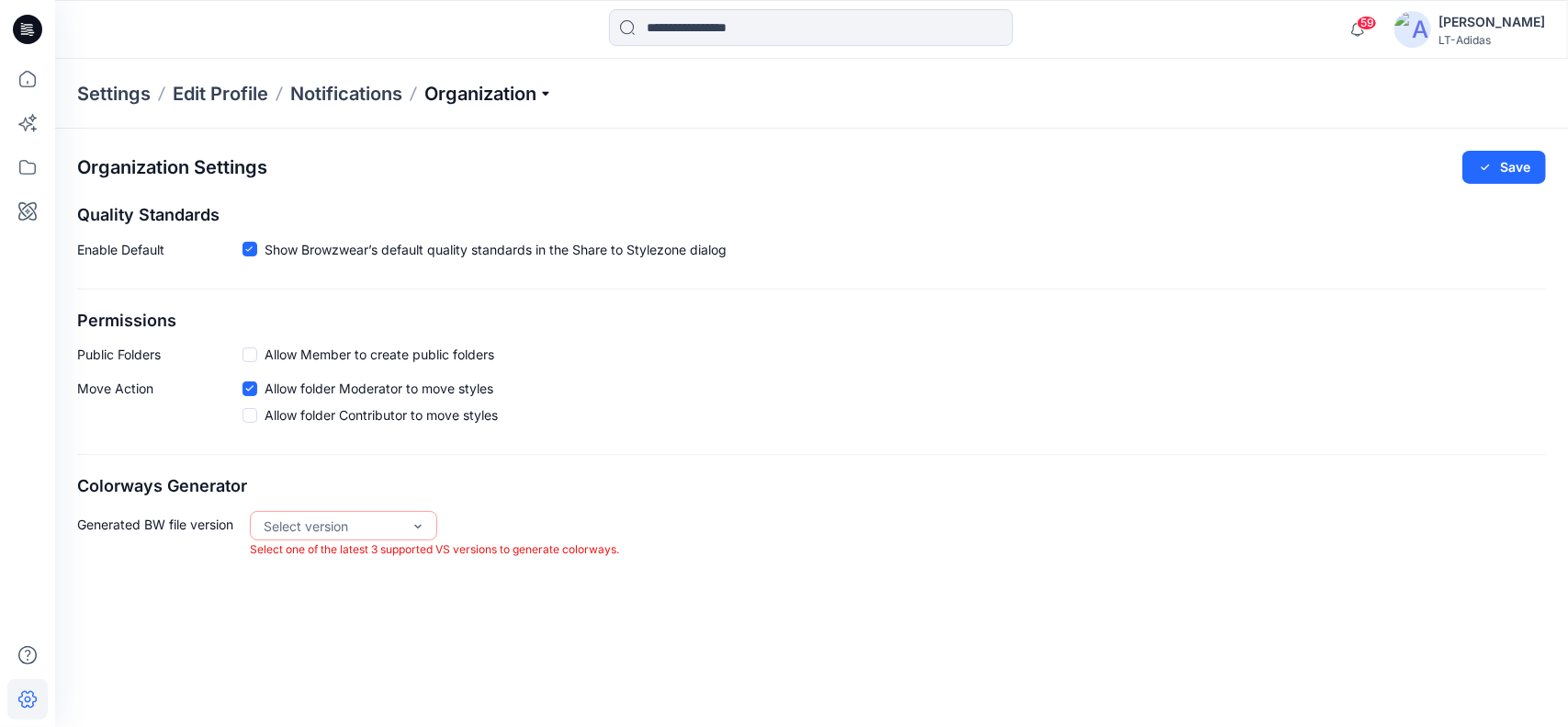
click at [499, 93] on p "Organization" at bounding box center [488, 93] width 129 height 25
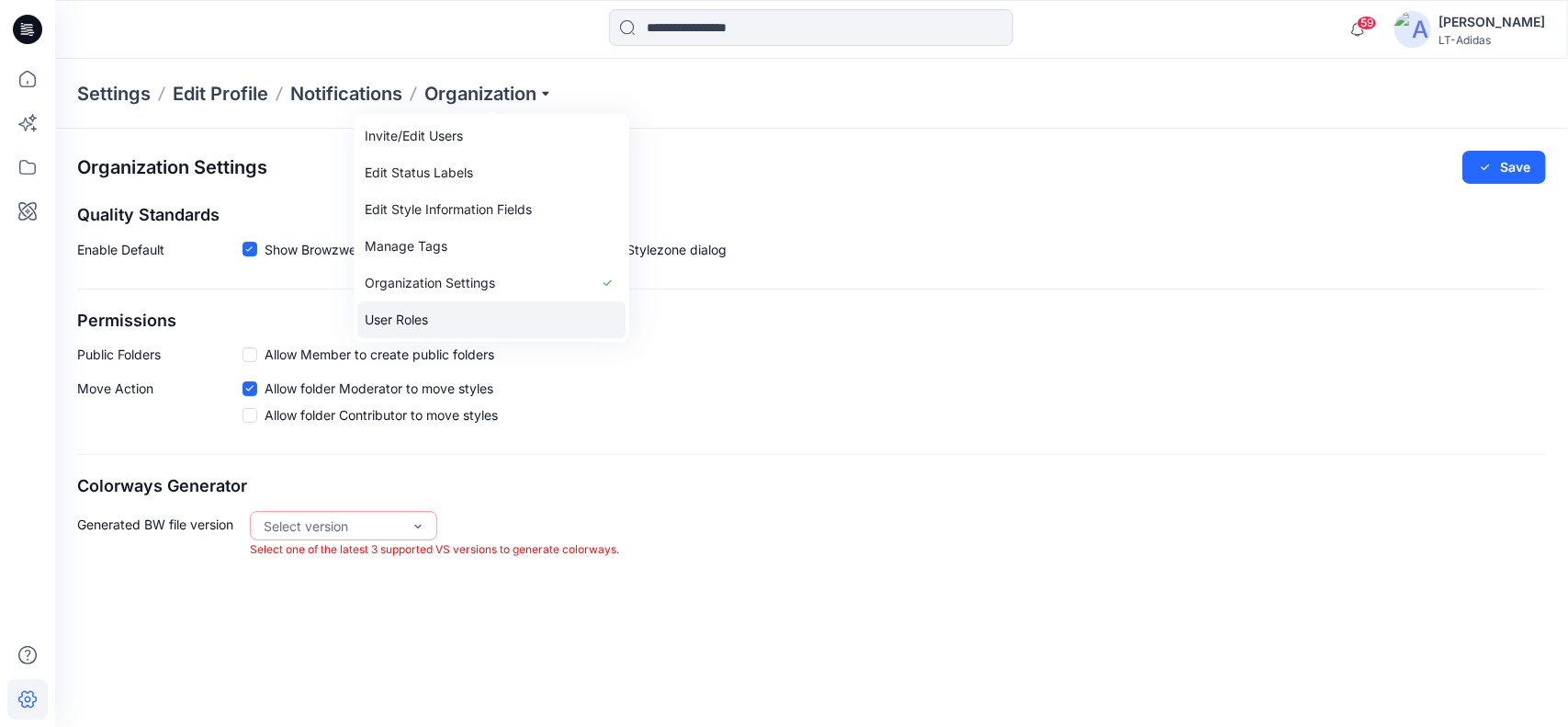
click at [429, 321] on link "User Roles" at bounding box center [491, 319] width 268 height 37
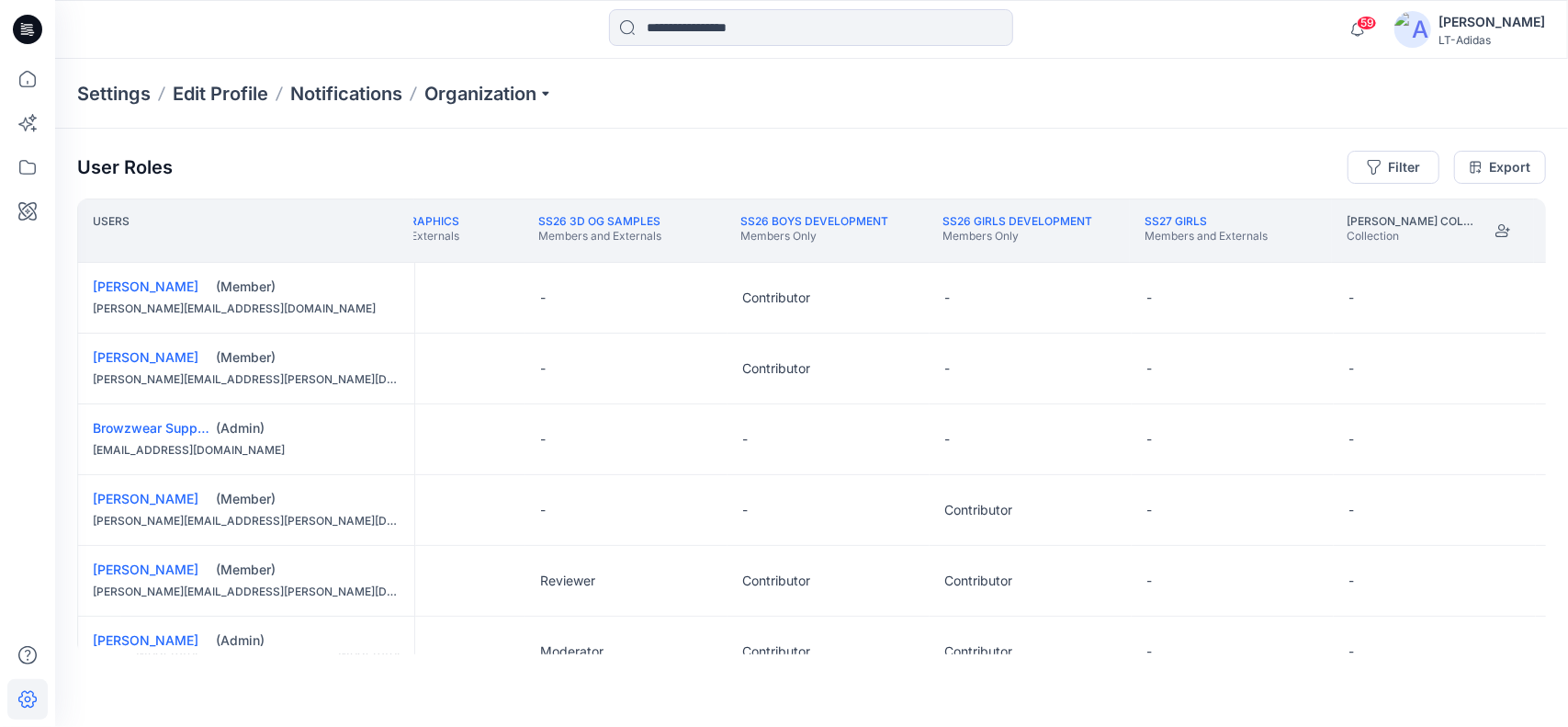
scroll to position [0, 3936]
click at [1210, 221] on div "SS27 GIRLS Members and Externals" at bounding box center [1200, 230] width 123 height 33
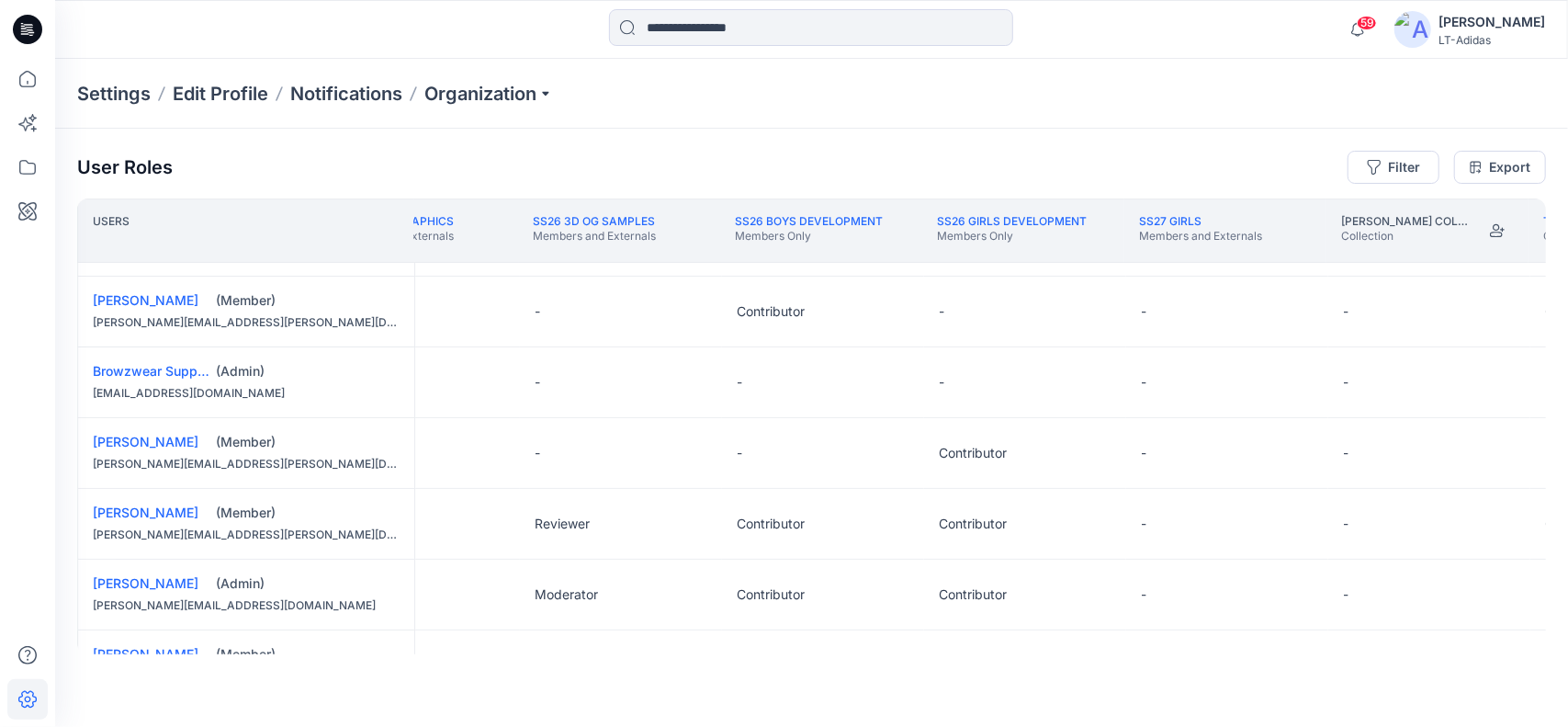
scroll to position [60, 3936]
click at [1297, 587] on button "Edit Role" at bounding box center [1296, 590] width 33 height 33
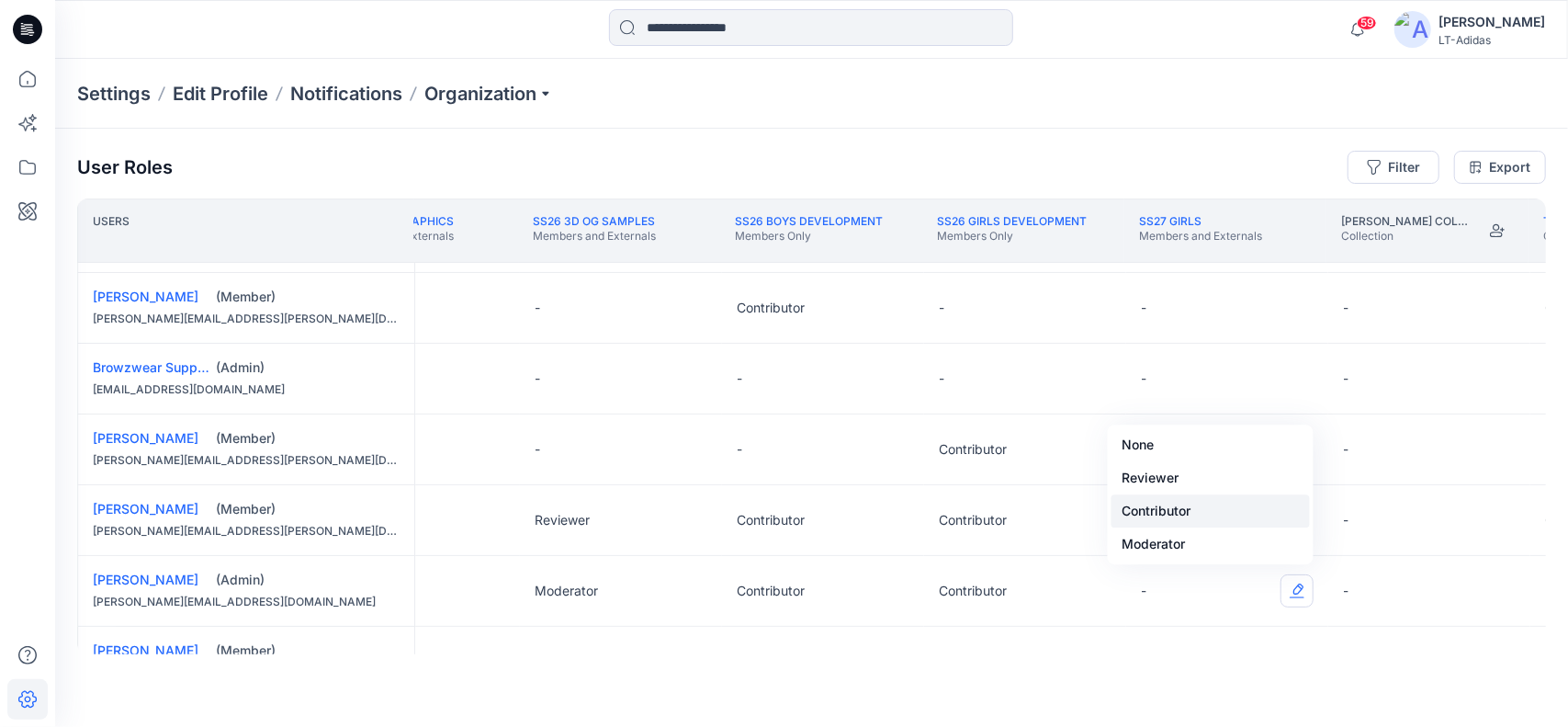
click at [1183, 506] on button "Contributor" at bounding box center [1210, 510] width 199 height 33
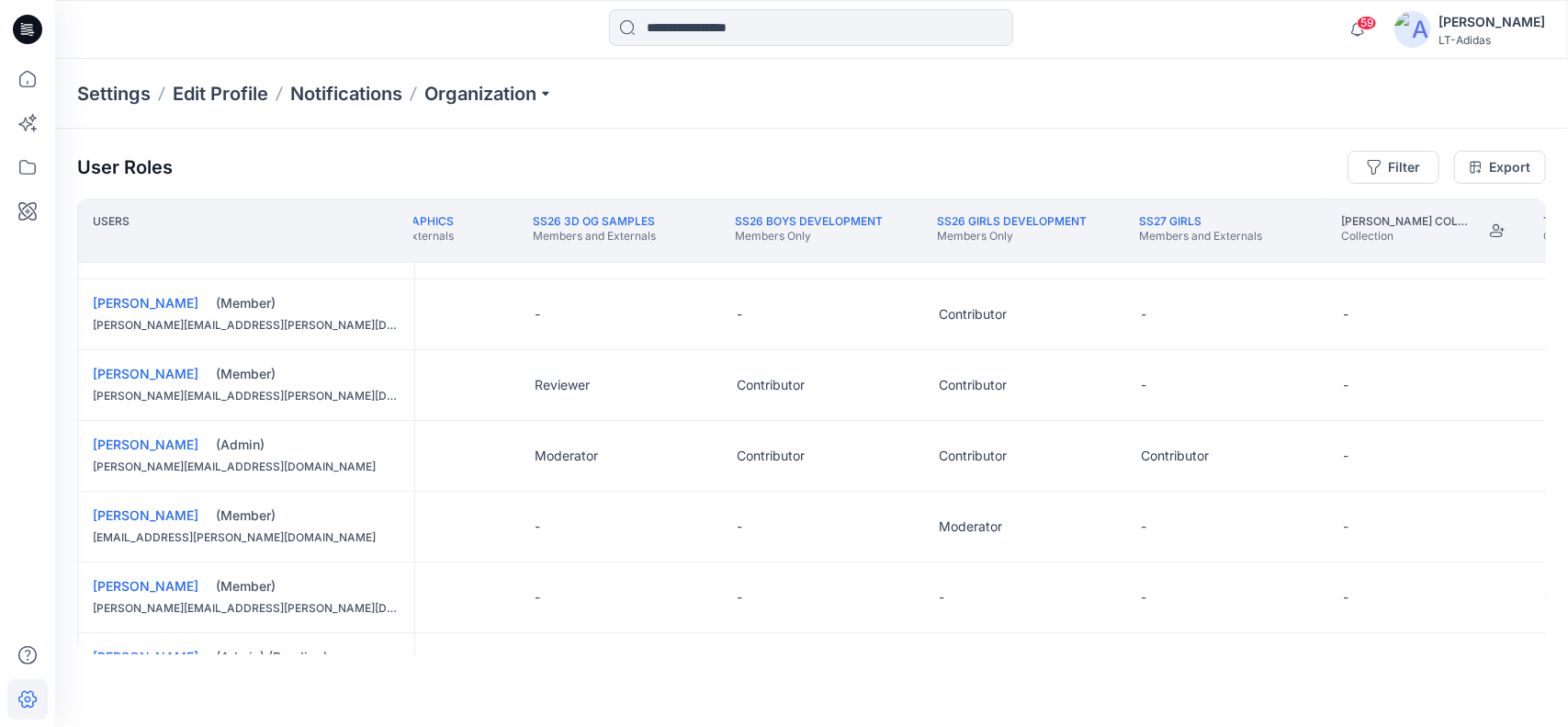
scroll to position [0, 3936]
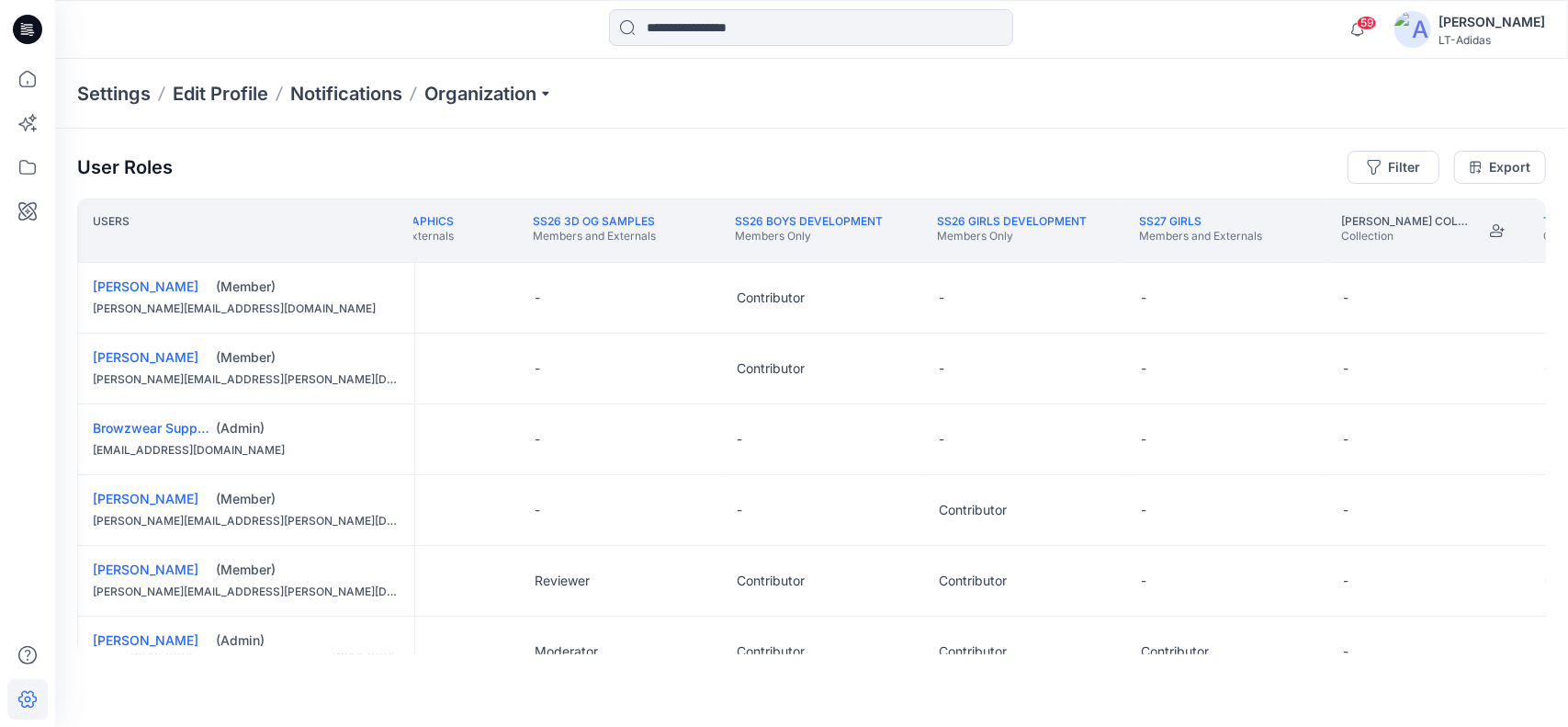
click at [1195, 158] on div "User Roles Filter Export" at bounding box center [811, 167] width 1468 height 33
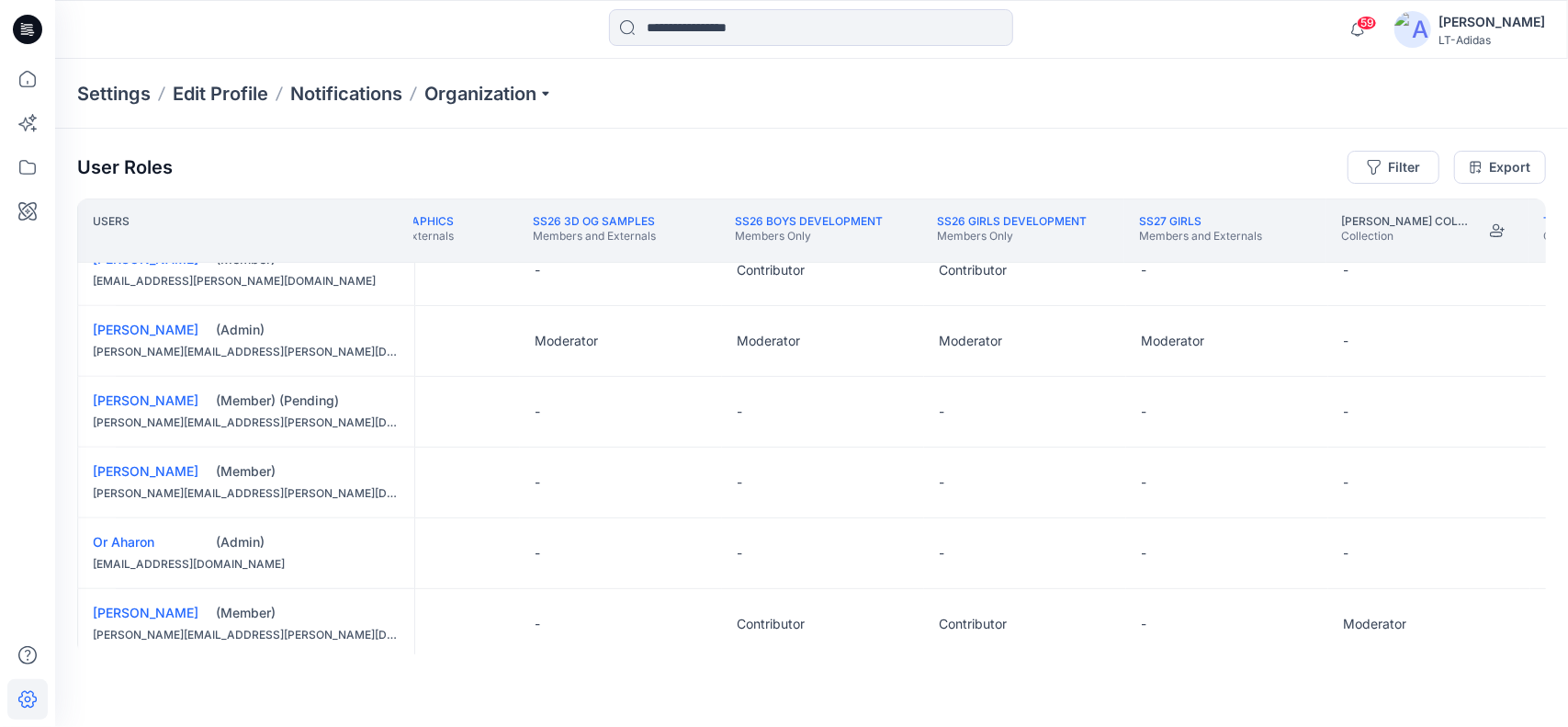
scroll to position [886, 3936]
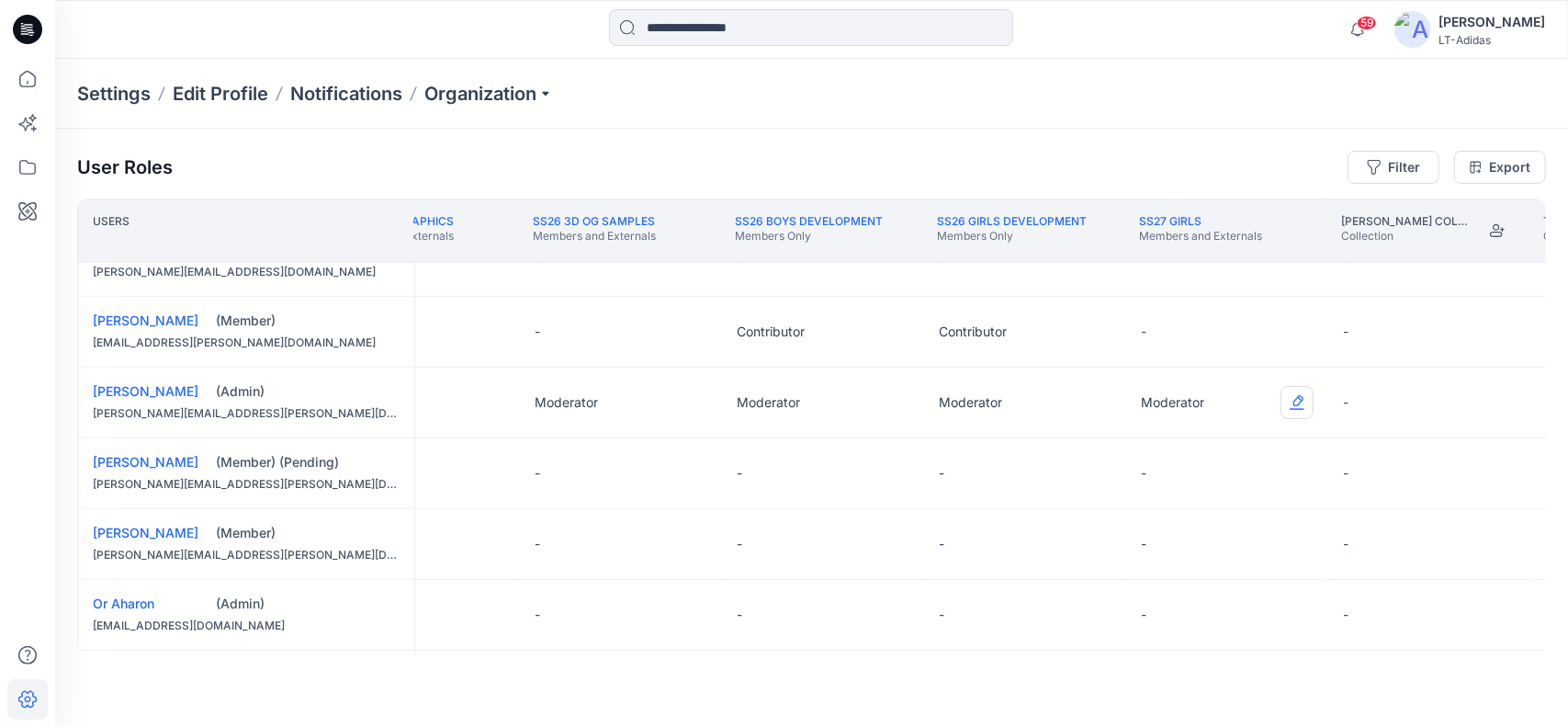
click at [1298, 397] on button "Edit Role" at bounding box center [1296, 402] width 33 height 33
click at [1203, 160] on div "User Roles Filter Export" at bounding box center [811, 167] width 1468 height 33
click at [1192, 221] on link "SS27 GIRLS" at bounding box center [1170, 220] width 62 height 14
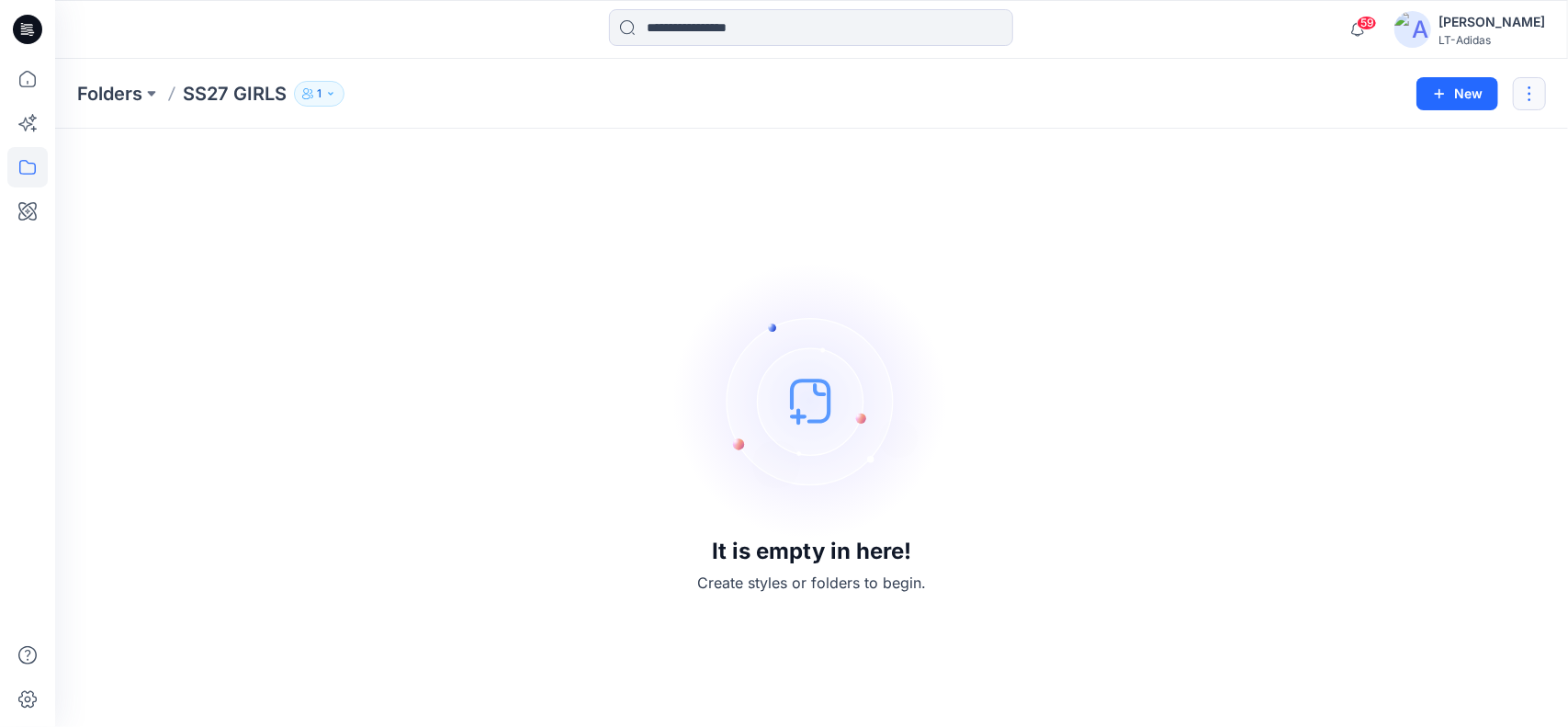
click at [1529, 89] on button "button" at bounding box center [1528, 93] width 33 height 33
click at [1399, 135] on p "Edit" at bounding box center [1389, 137] width 23 height 19
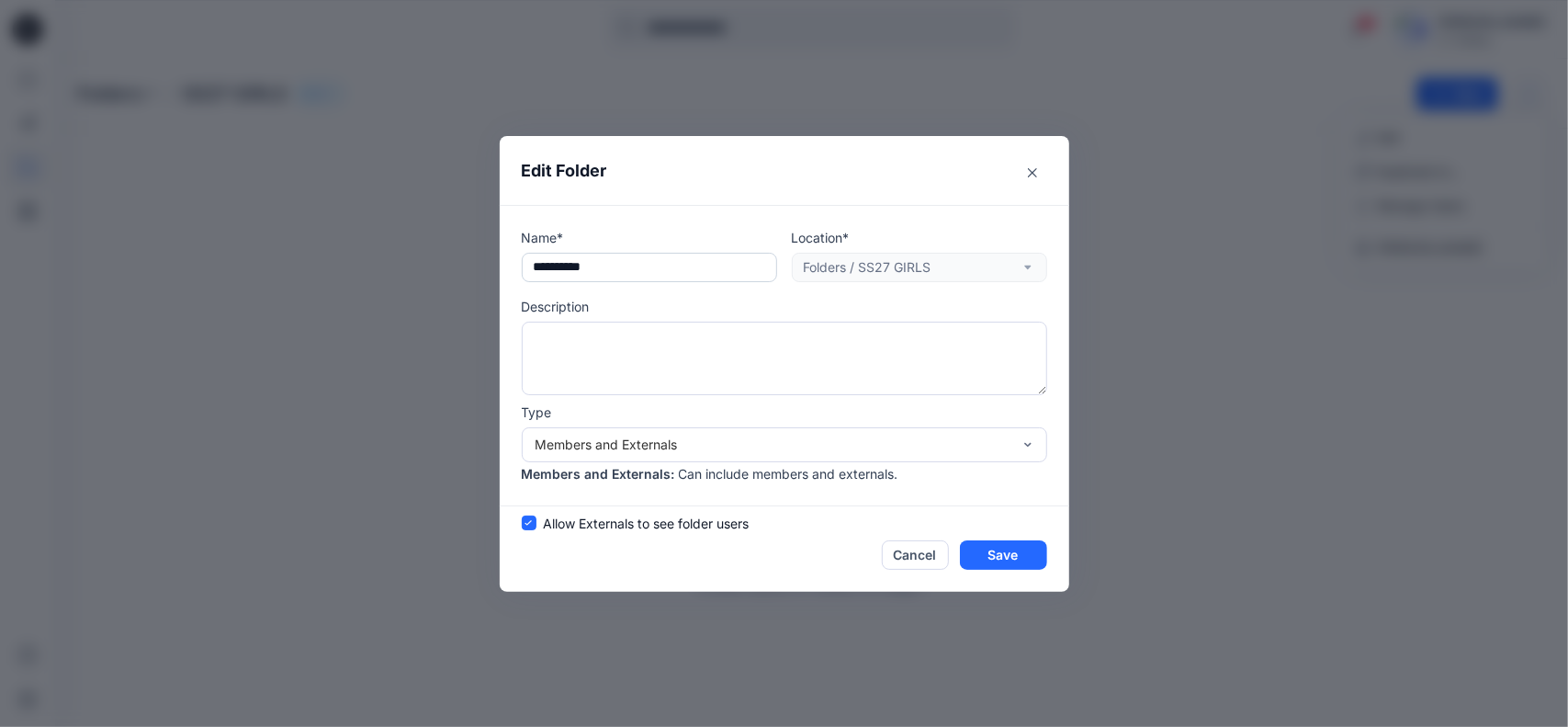
click at [658, 263] on input "**********" at bounding box center [648, 267] width 255 height 29
type input "**********"
click at [1002, 556] on button "Save" at bounding box center [1003, 555] width 88 height 29
